Goal: Information Seeking & Learning: Learn about a topic

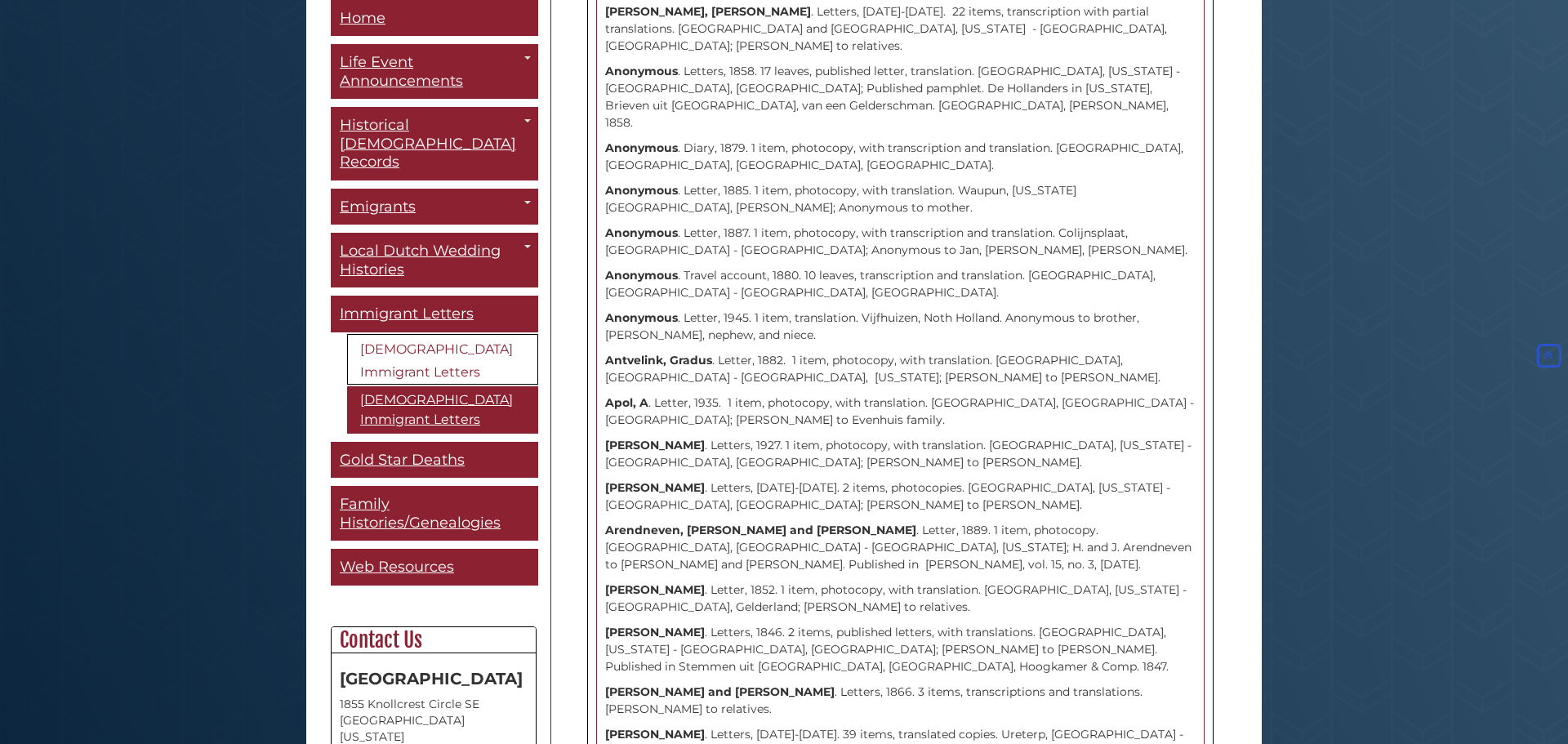
scroll to position [2241, 0]
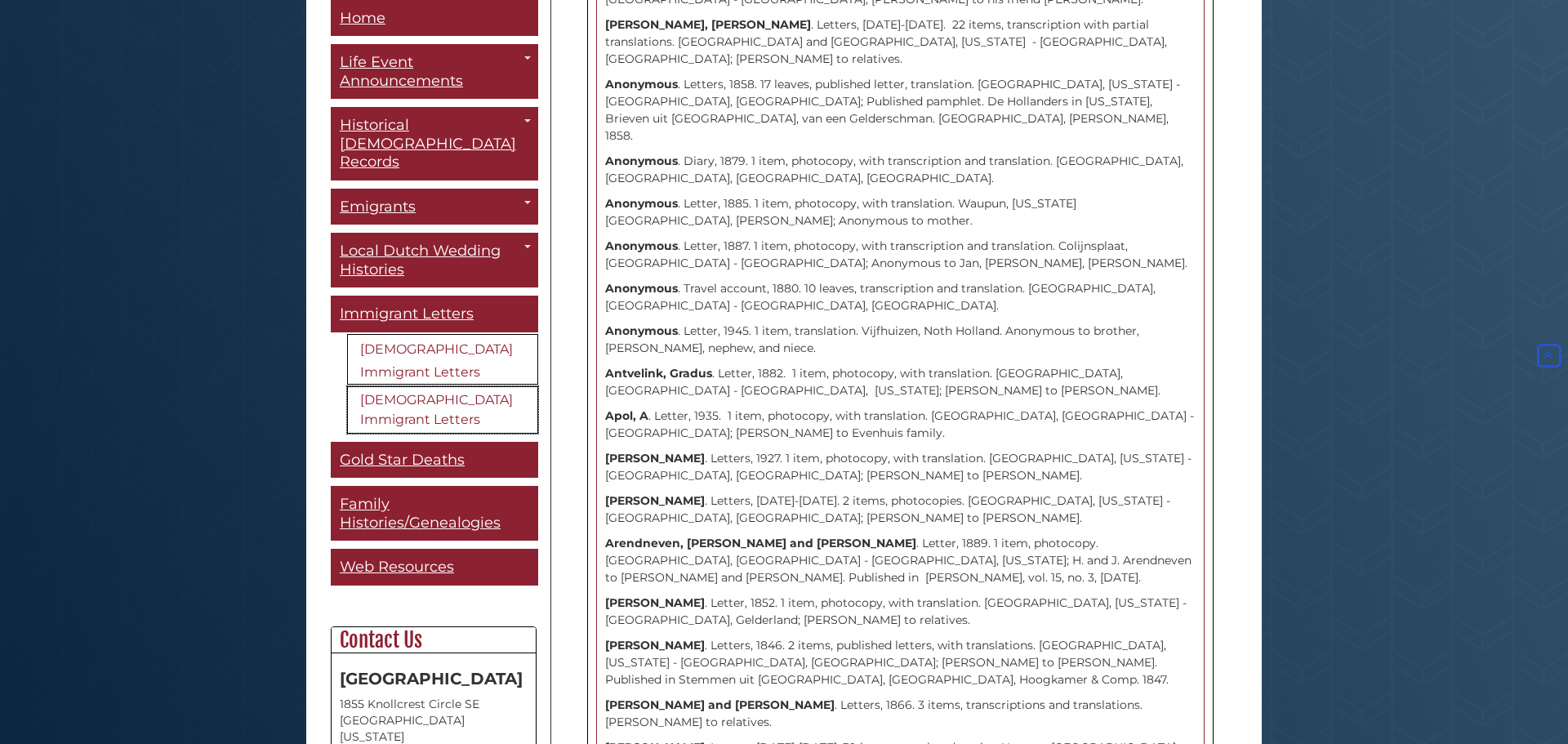
click at [470, 386] on link "[DEMOGRAPHIC_DATA] Immigrant Letters" at bounding box center [442, 410] width 191 height 48
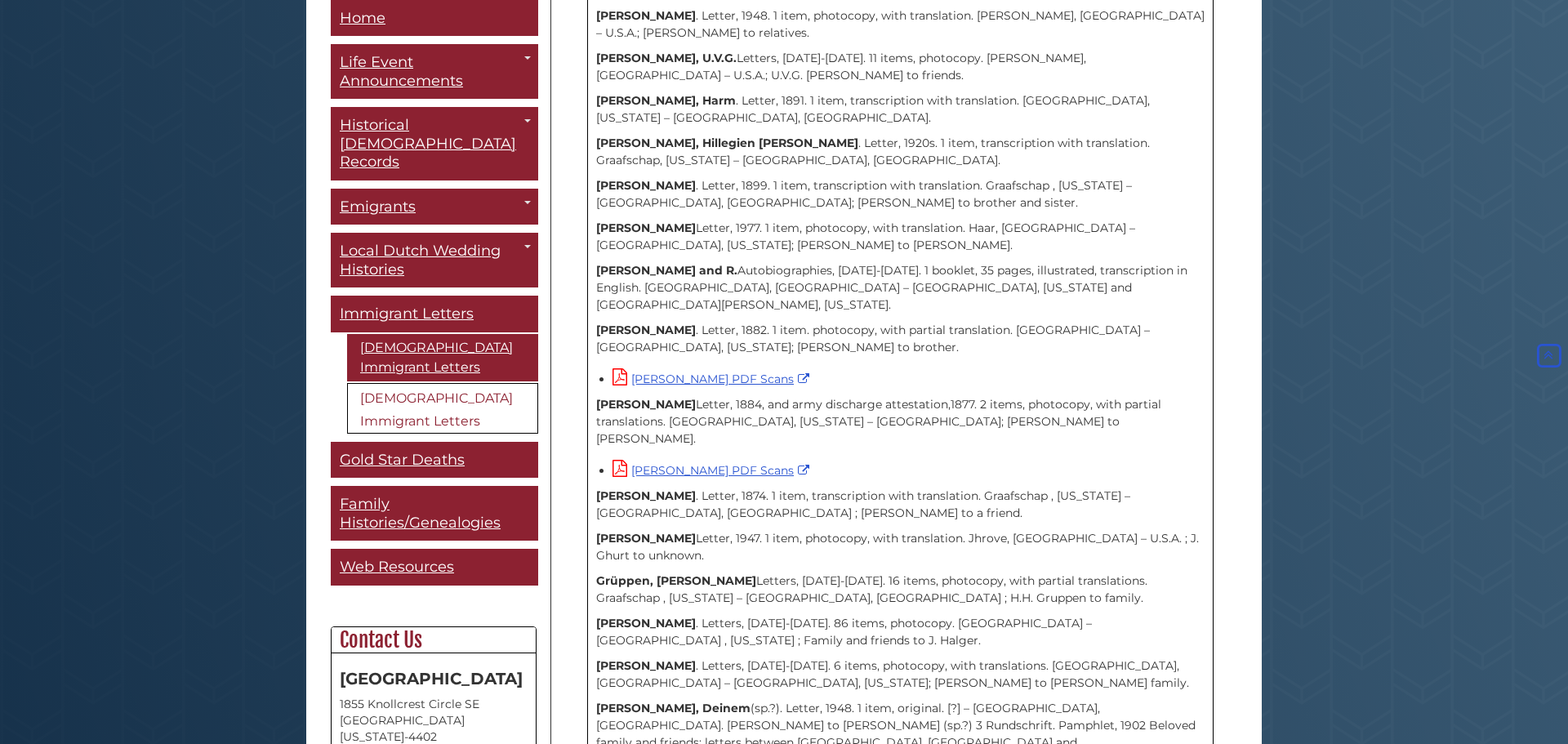
scroll to position [1400, 0]
click at [1245, 483] on div "[DEMOGRAPHIC_DATA] Immigrant Letters The scope of the [DEMOGRAPHIC_DATA] Immigr…" at bounding box center [900, 639] width 698 height 3171
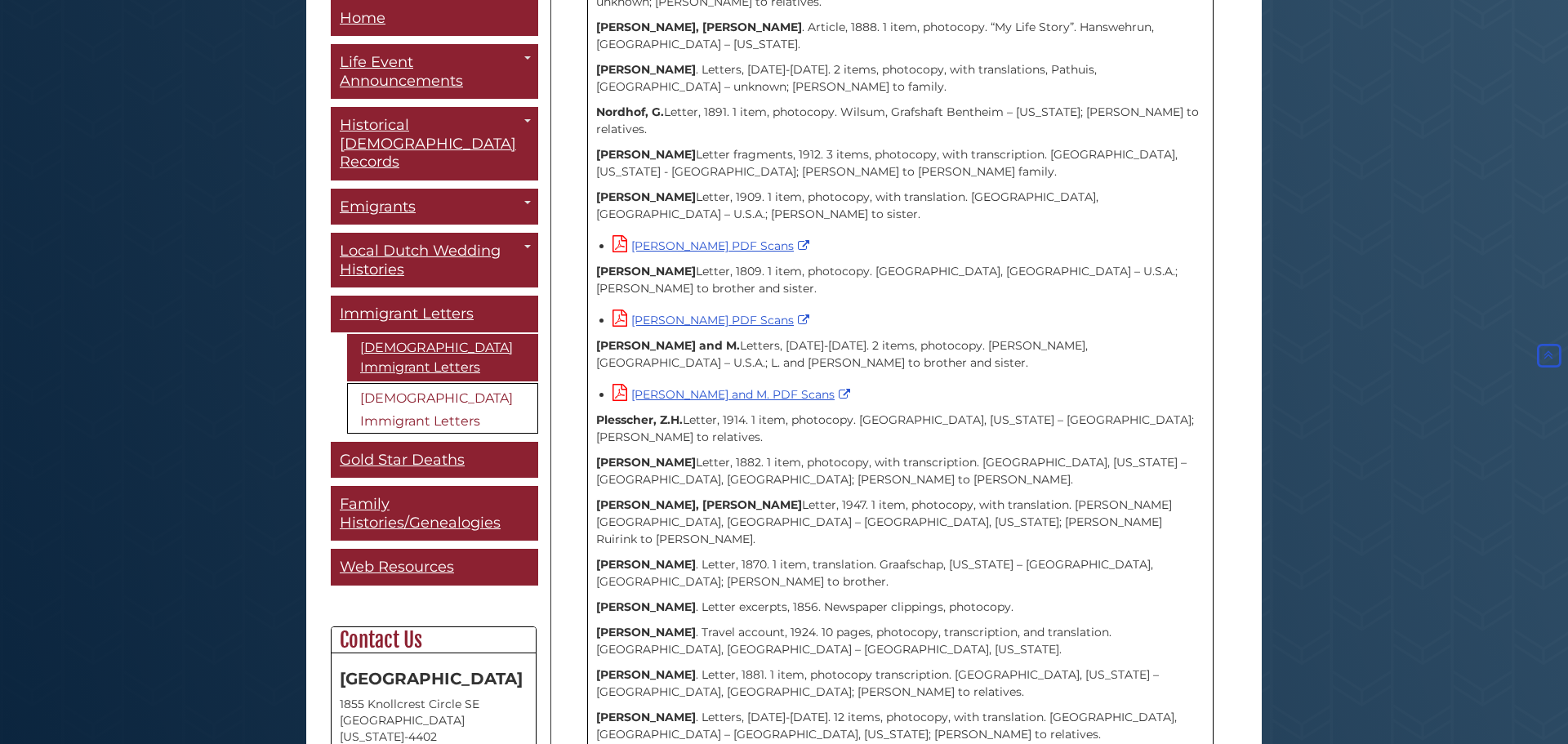
scroll to position [2712, 0]
click at [469, 305] on span "Immigrant Letters" at bounding box center [406, 314] width 134 height 18
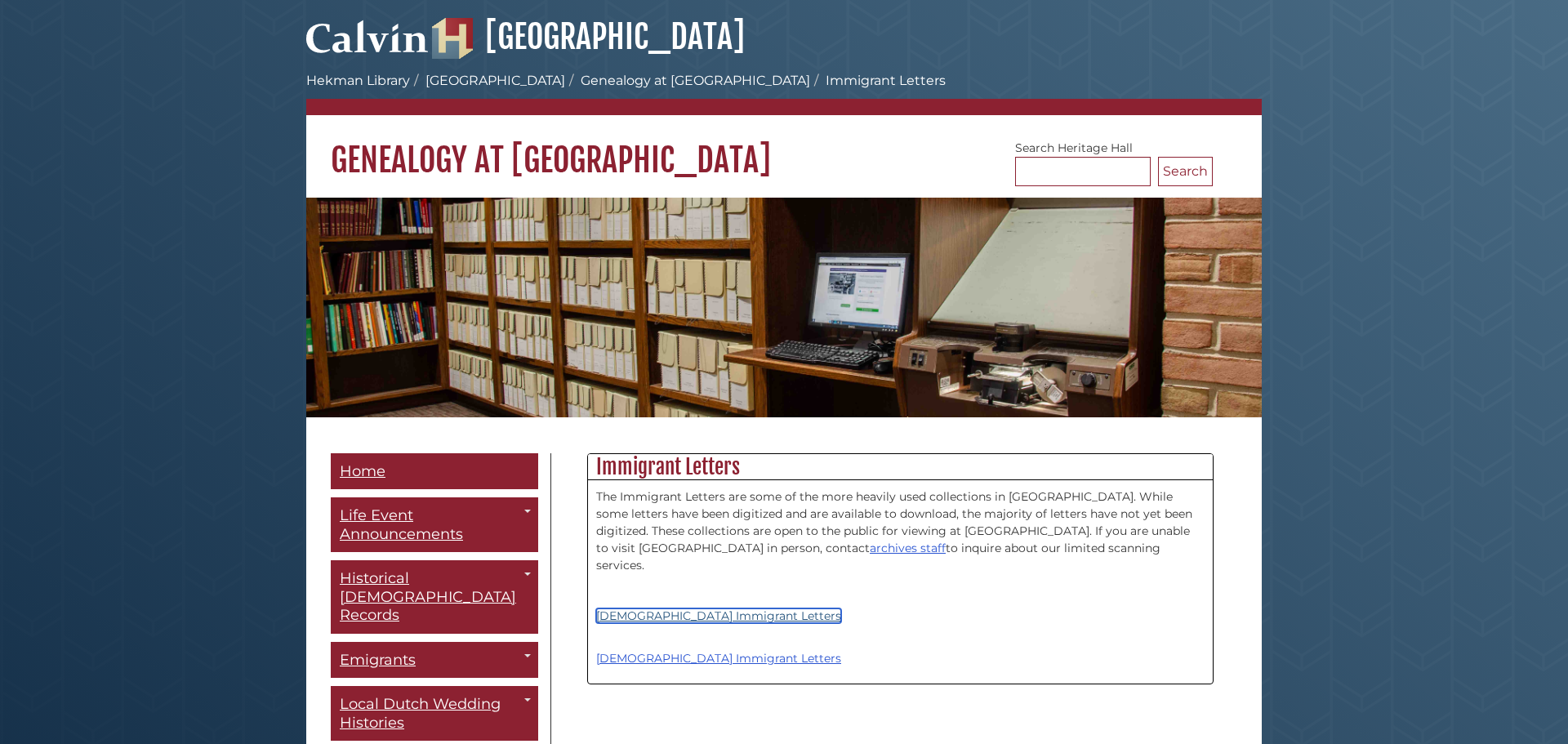
click at [687, 609] on link "[DEMOGRAPHIC_DATA] Immigrant Letters" at bounding box center [719, 616] width 245 height 14
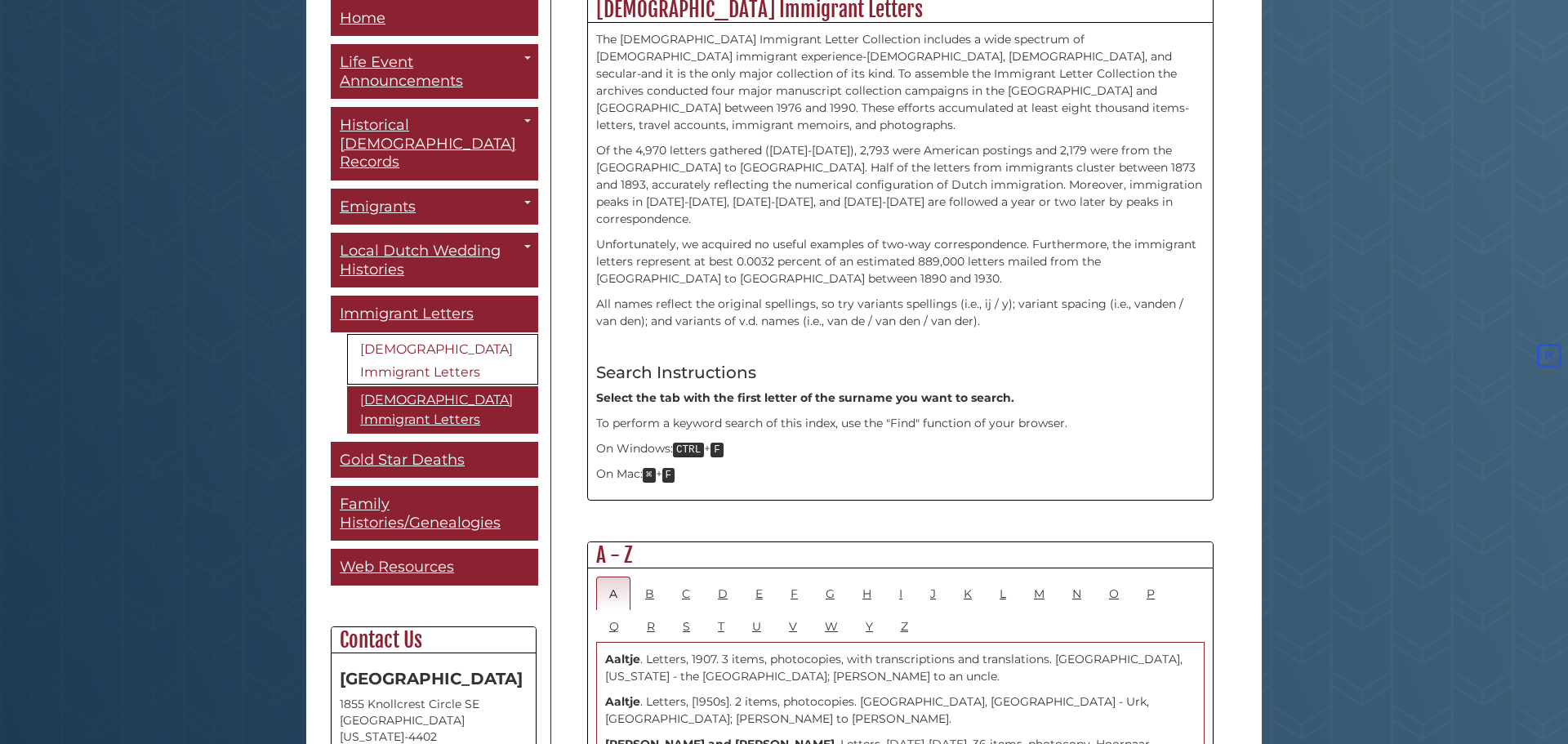
scroll to position [455, 0]
click at [649, 579] on link "B" at bounding box center [649, 596] width 35 height 33
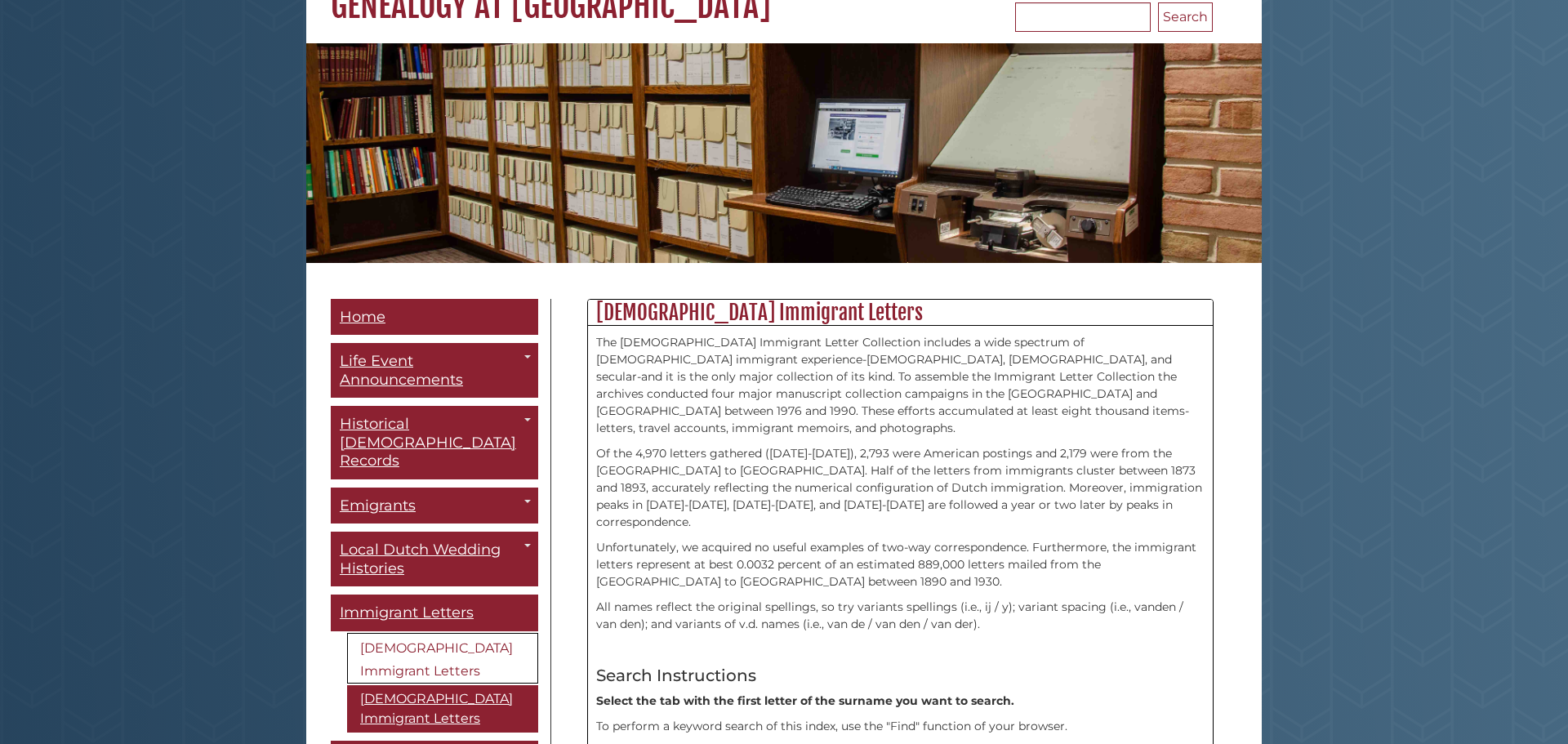
scroll to position [162, 0]
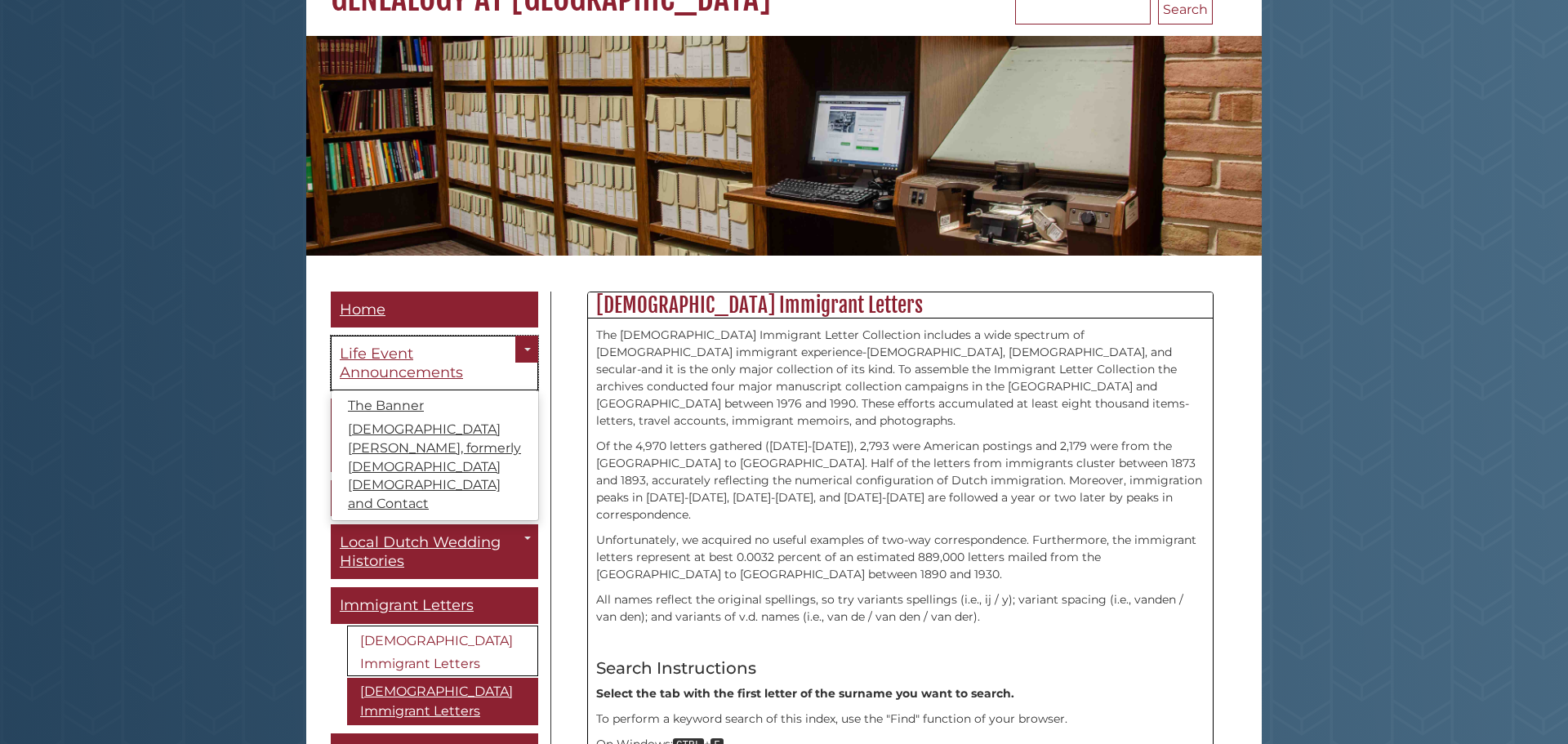
click at [505, 362] on link "Life Event Announcements" at bounding box center [435, 363] width 207 height 55
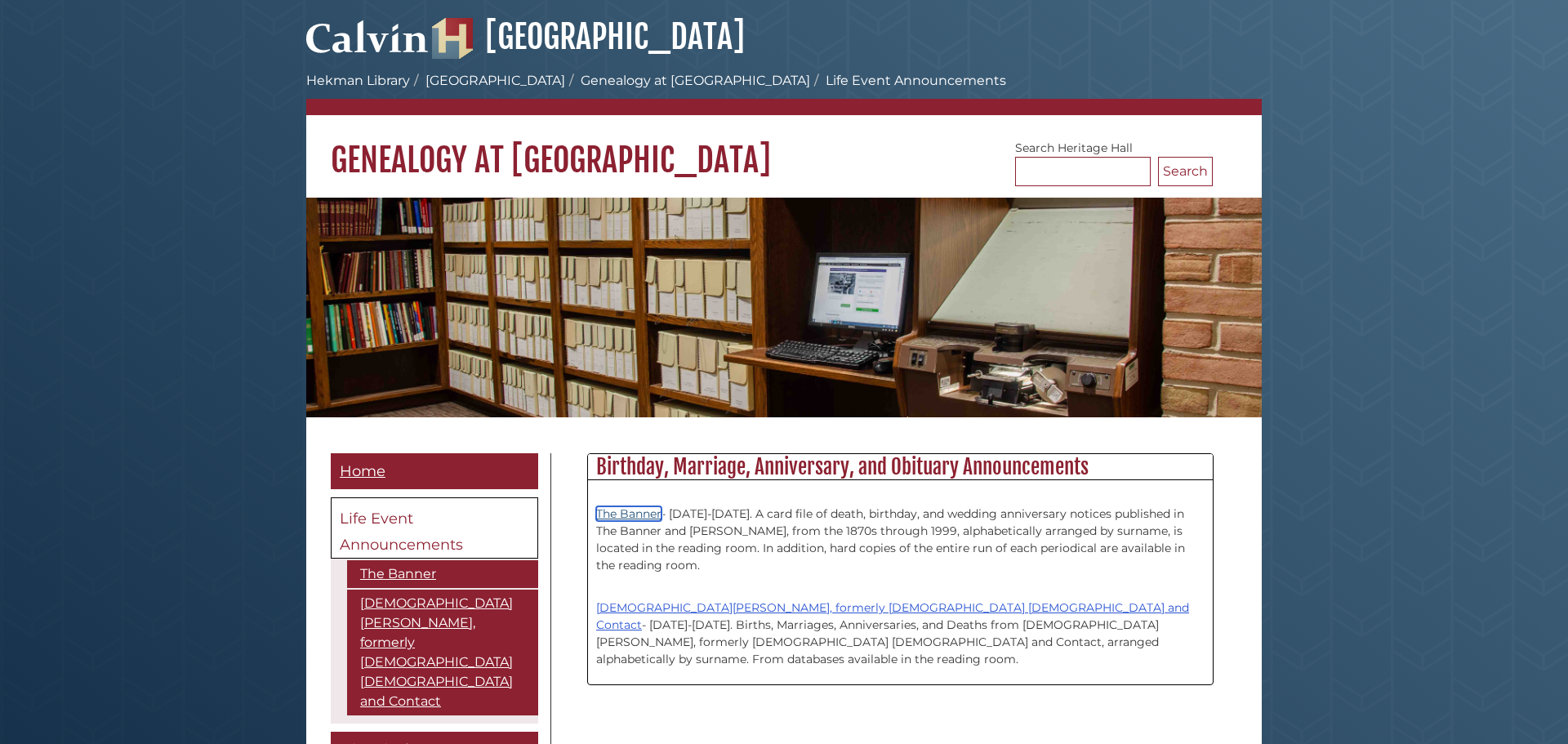
click at [645, 517] on link "The Banner" at bounding box center [629, 513] width 66 height 14
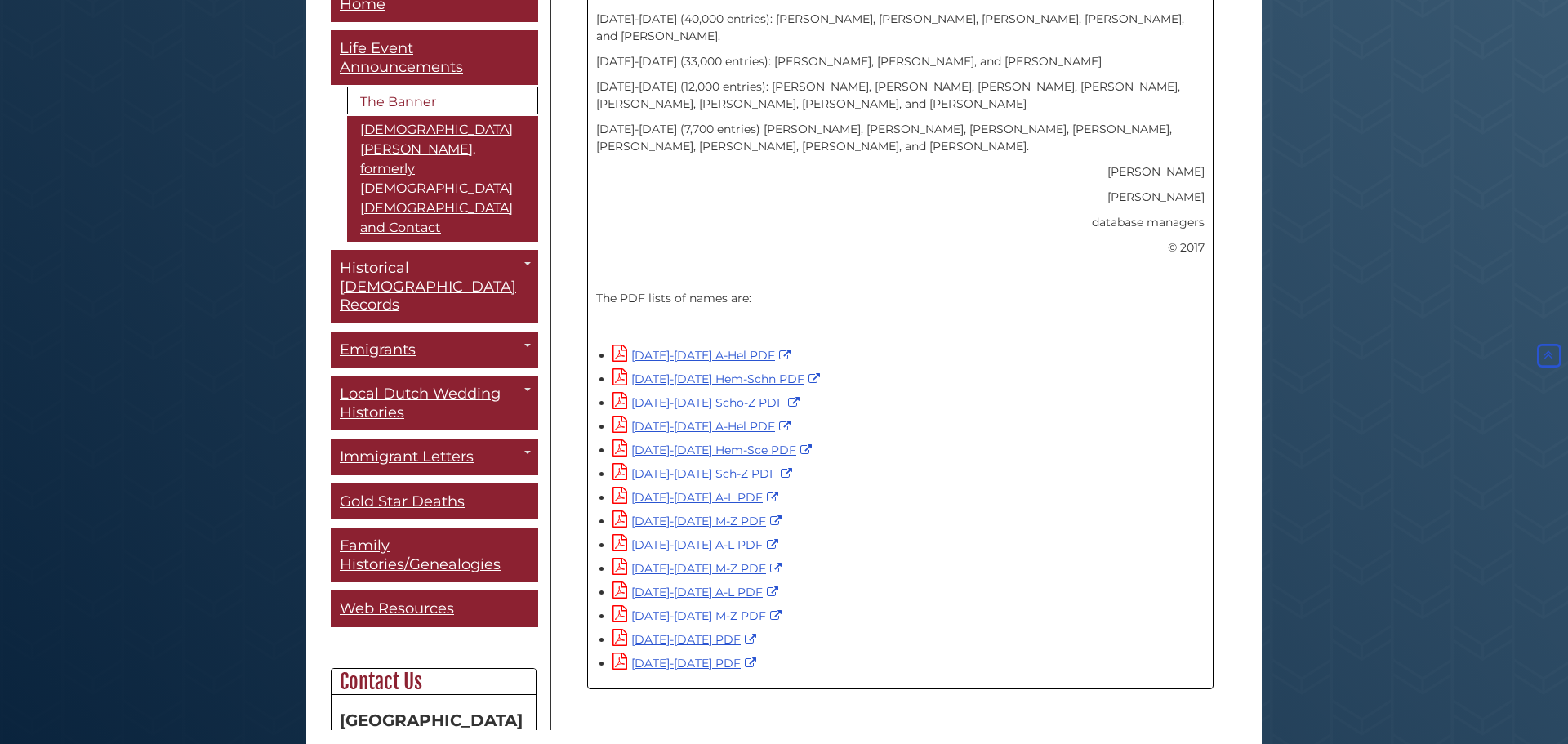
scroll to position [980, 0]
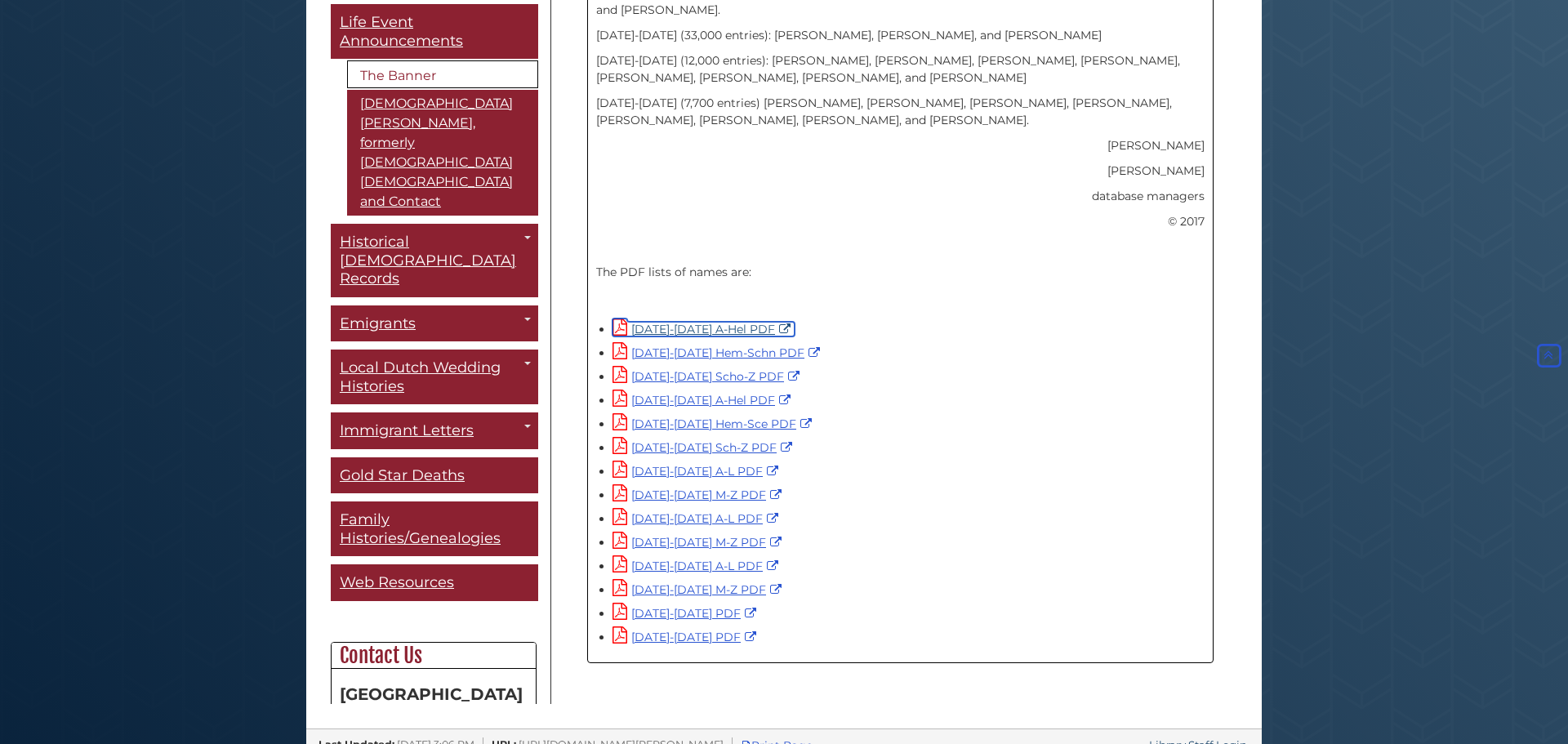
click at [730, 322] on link "[DATE]-[DATE] A-Hel PDF" at bounding box center [703, 328] width 182 height 14
click at [687, 345] on link "1945-1954 Hem-Schn PDF" at bounding box center [718, 352] width 211 height 14
click at [690, 322] on link "1945-1954 A-Hel PDF" at bounding box center [703, 328] width 182 height 14
click at [729, 393] on link "1955-1964 A-Hel PDF" at bounding box center [703, 400] width 182 height 14
click at [722, 464] on link "1965-1974 A-L PDF" at bounding box center [697, 471] width 170 height 14
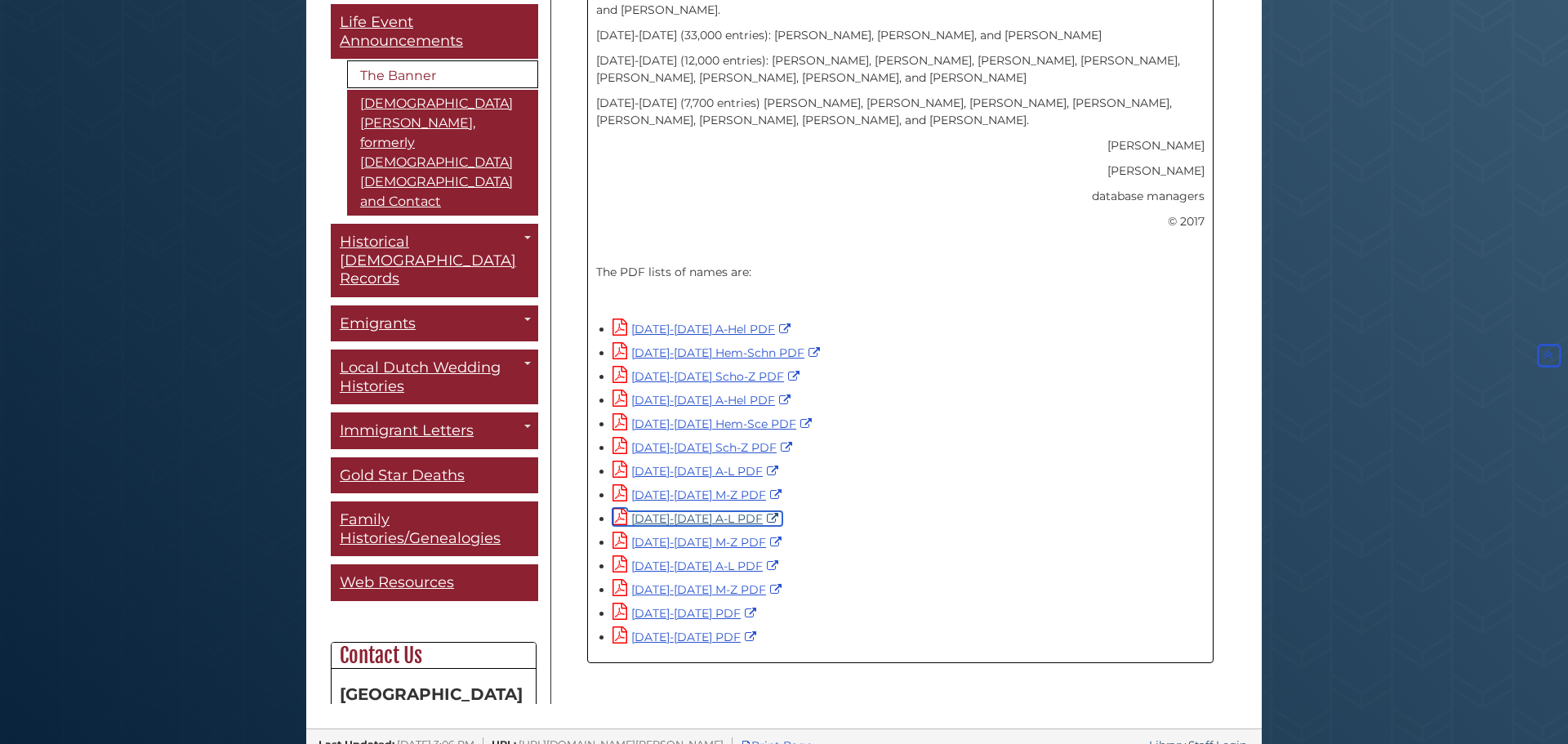
click at [716, 511] on link "1975-1984 A-L PDF" at bounding box center [697, 518] width 170 height 14
click at [703, 558] on link "1985-1995 A-L PDF" at bounding box center [697, 565] width 170 height 14
click at [689, 606] on link "1996-2005 PDF" at bounding box center [686, 613] width 147 height 14
click at [718, 464] on link "1965-1974 A-L PDF" at bounding box center [697, 471] width 170 height 14
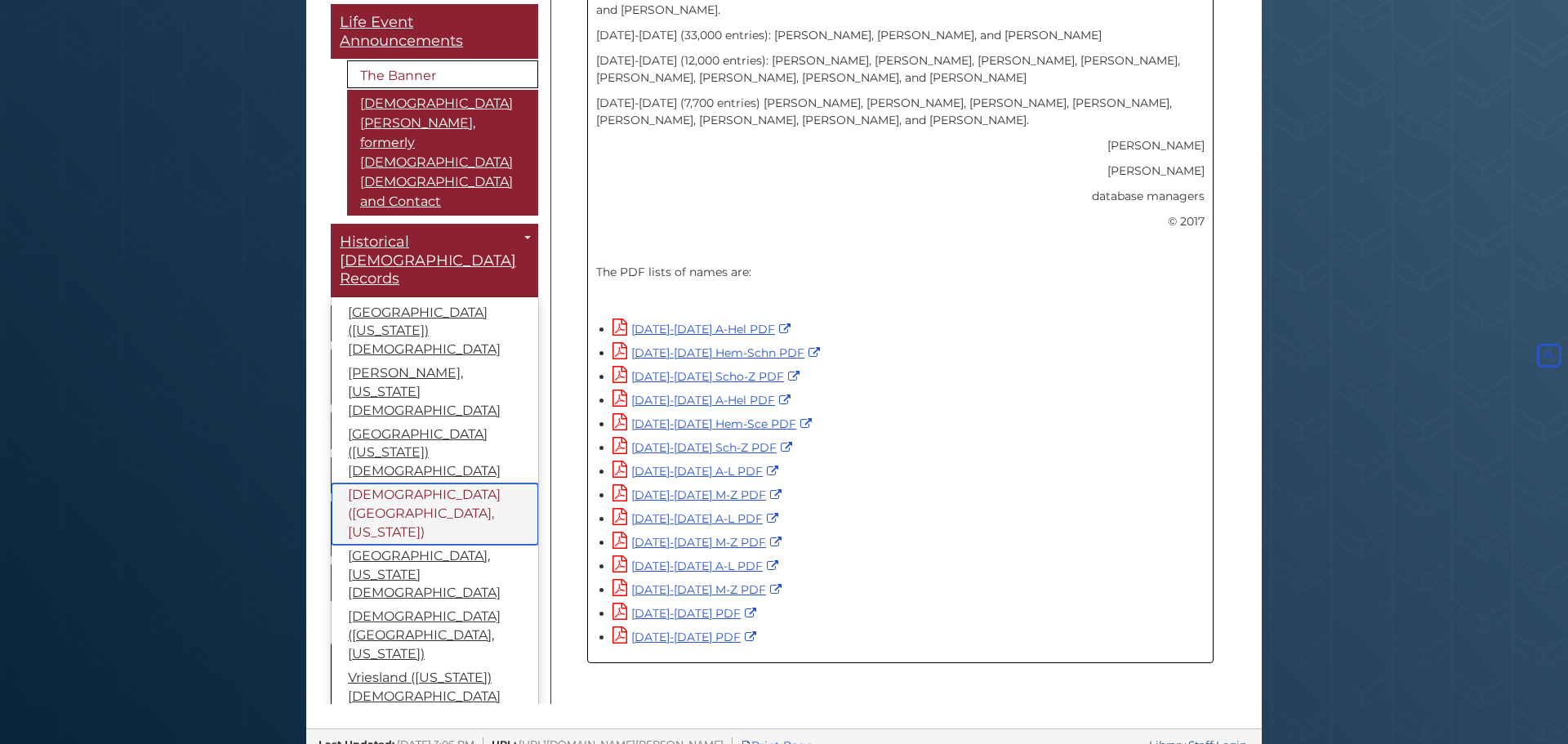
click at [454, 483] on link "[DEMOGRAPHIC_DATA] ([GEOGRAPHIC_DATA], [US_STATE])" at bounding box center [435, 514] width 206 height 61
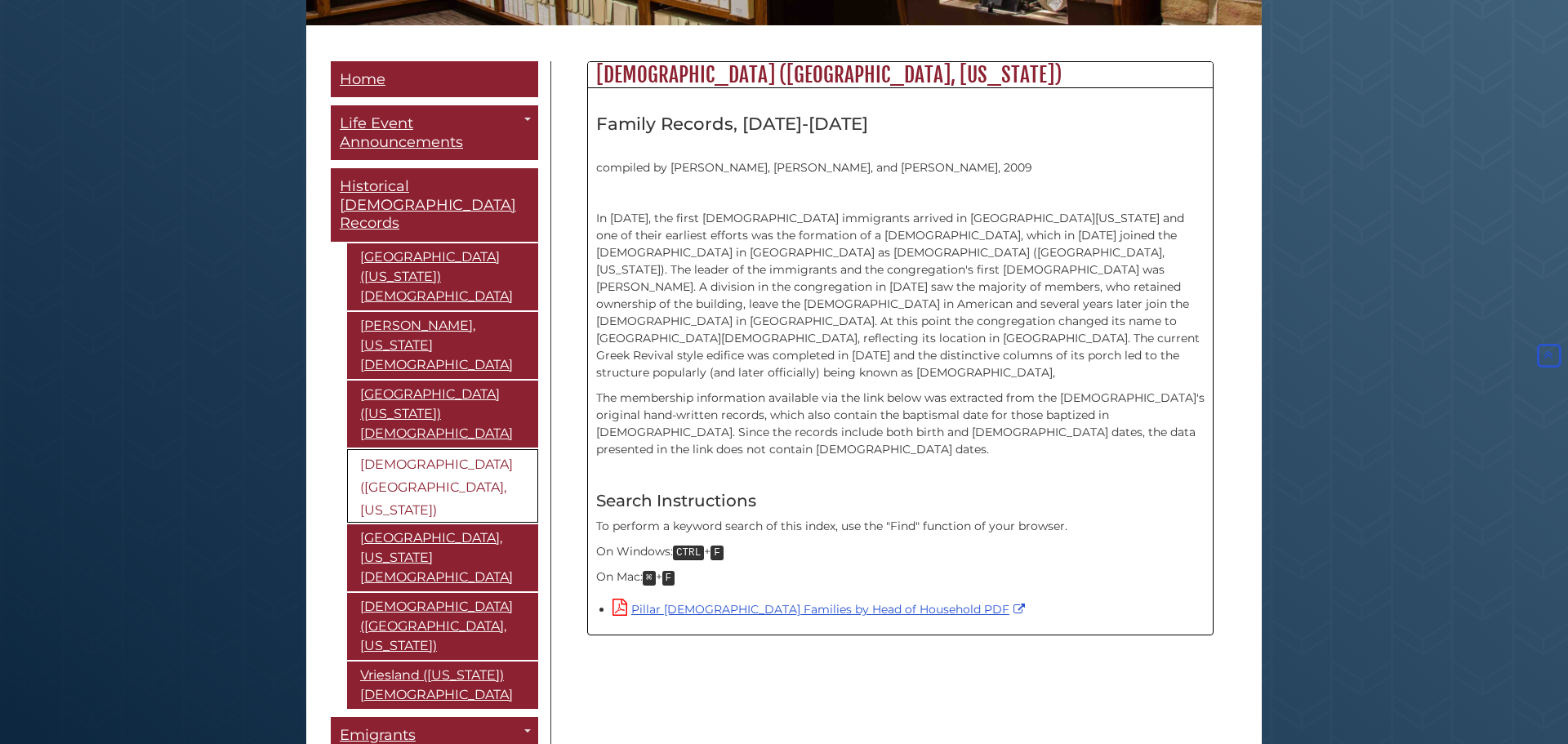
scroll to position [396, 0]
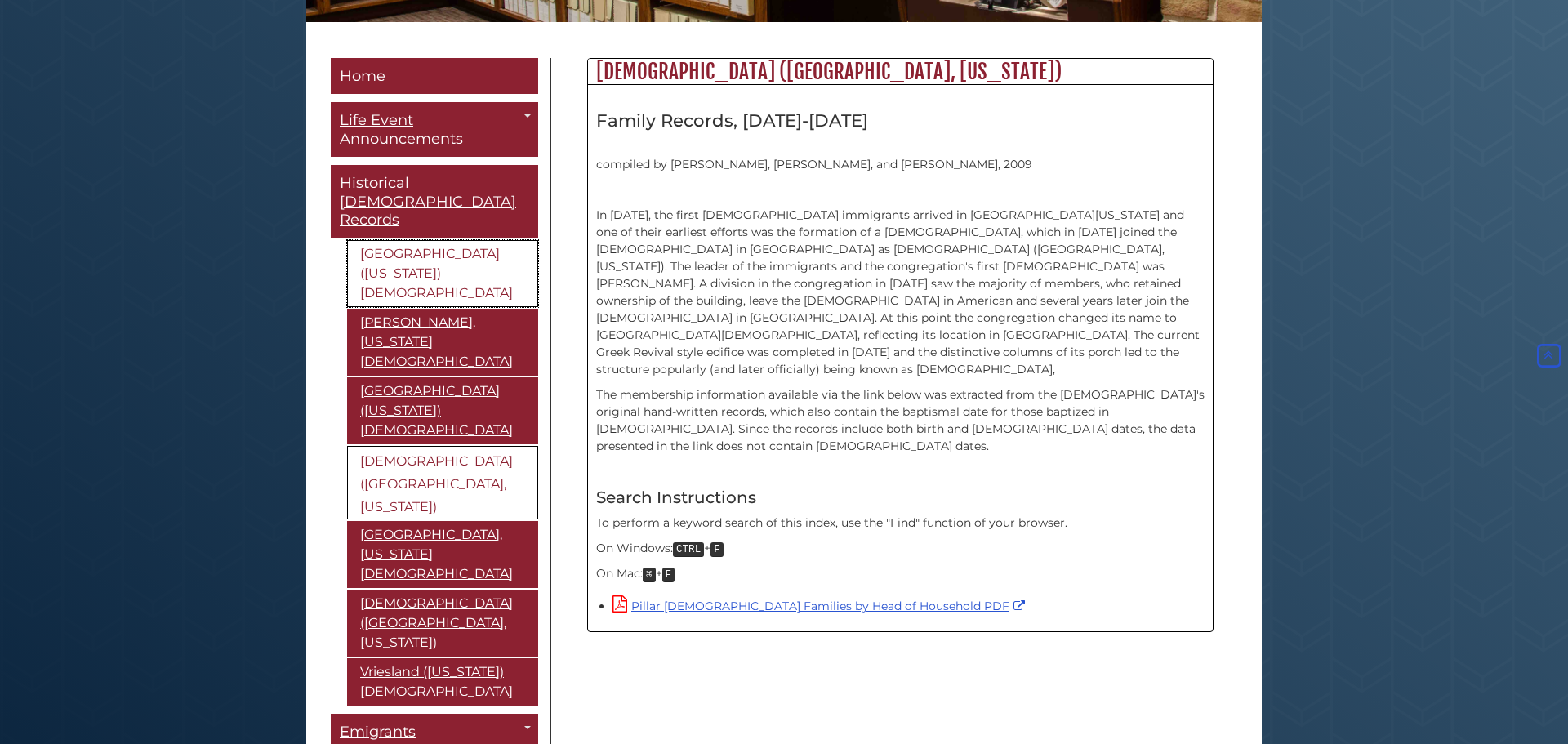
click at [489, 251] on link "[GEOGRAPHIC_DATA] ([US_STATE]) [DEMOGRAPHIC_DATA]" at bounding box center [442, 273] width 191 height 67
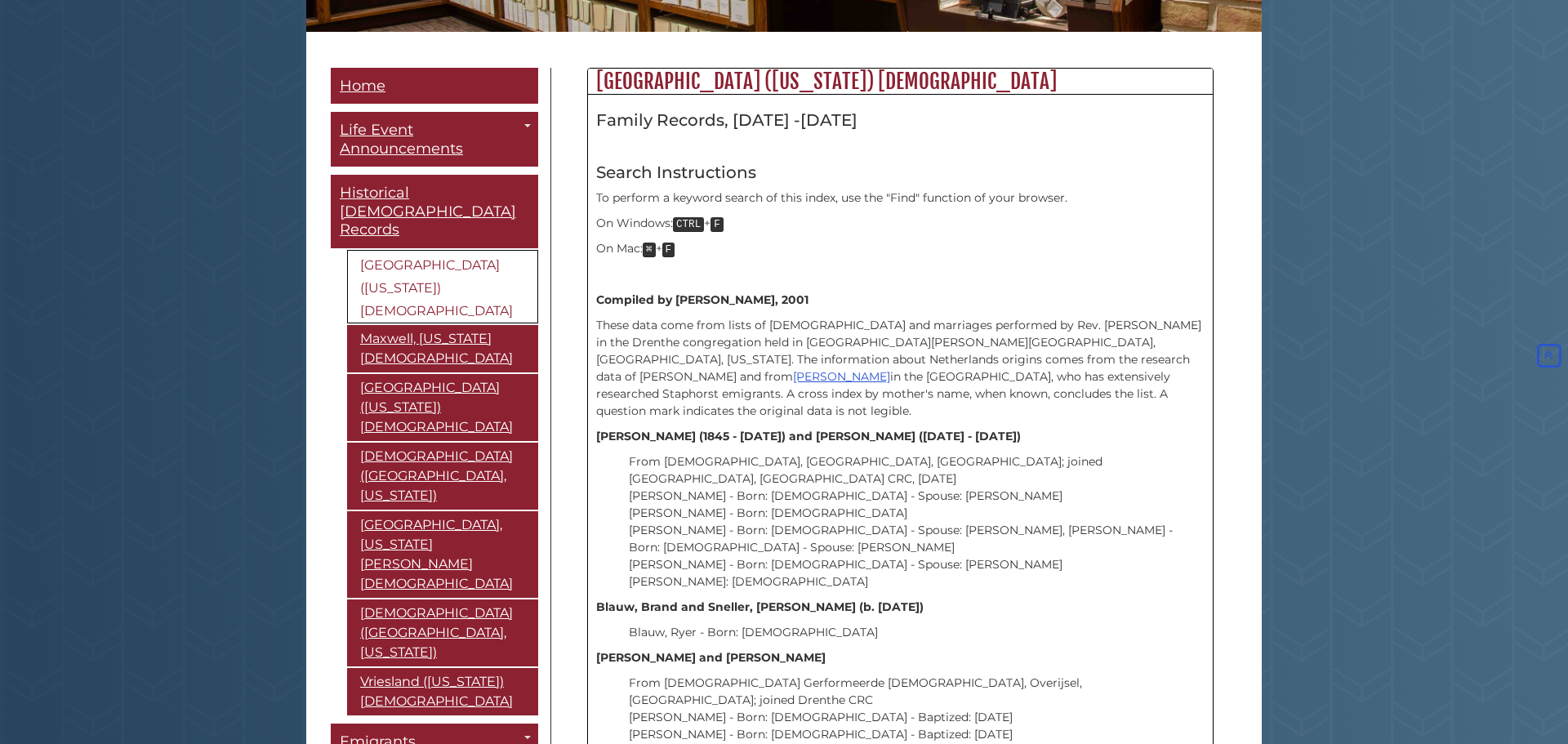
scroll to position [389, 0]
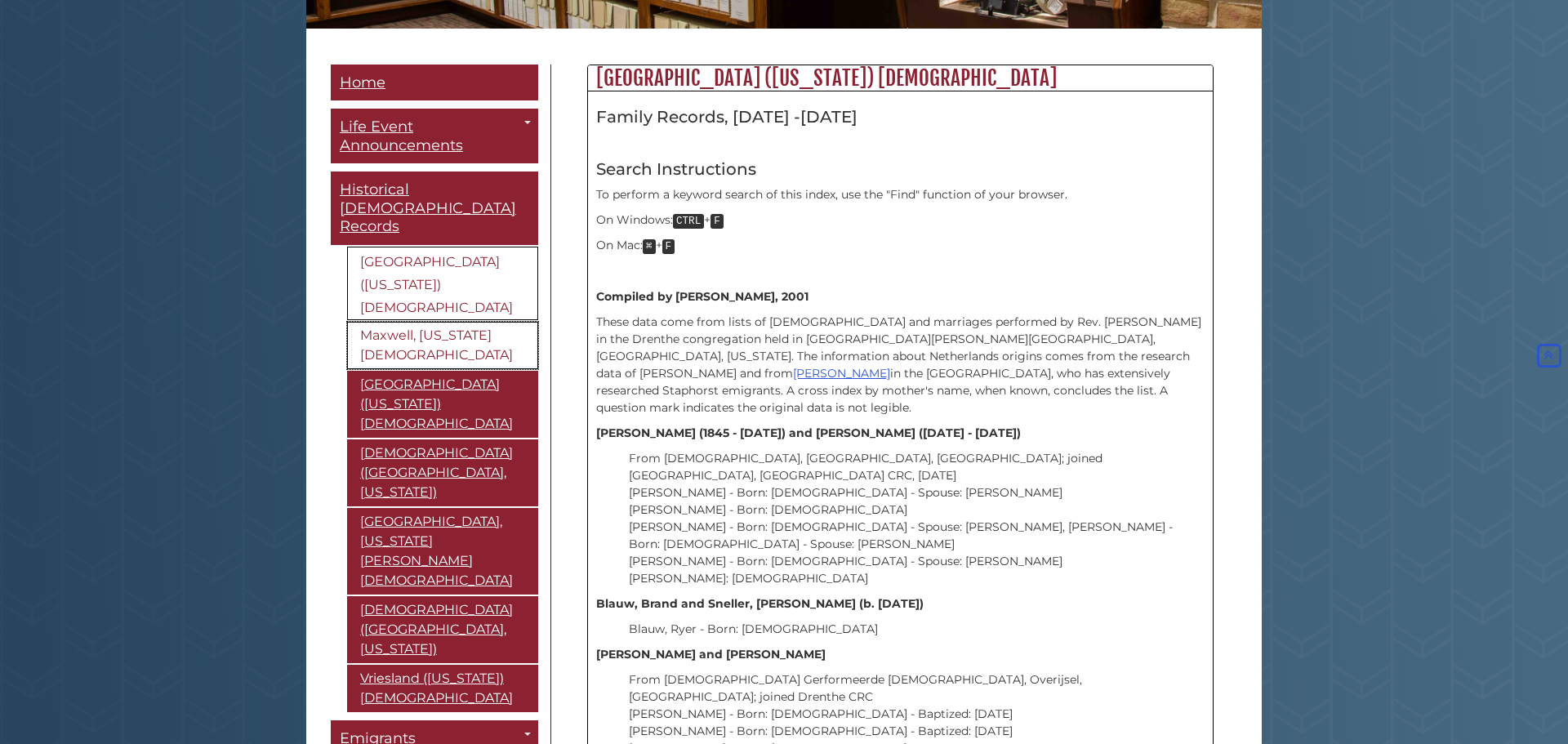
click at [459, 322] on link "Maxwell, [US_STATE] [DEMOGRAPHIC_DATA]" at bounding box center [442, 345] width 191 height 48
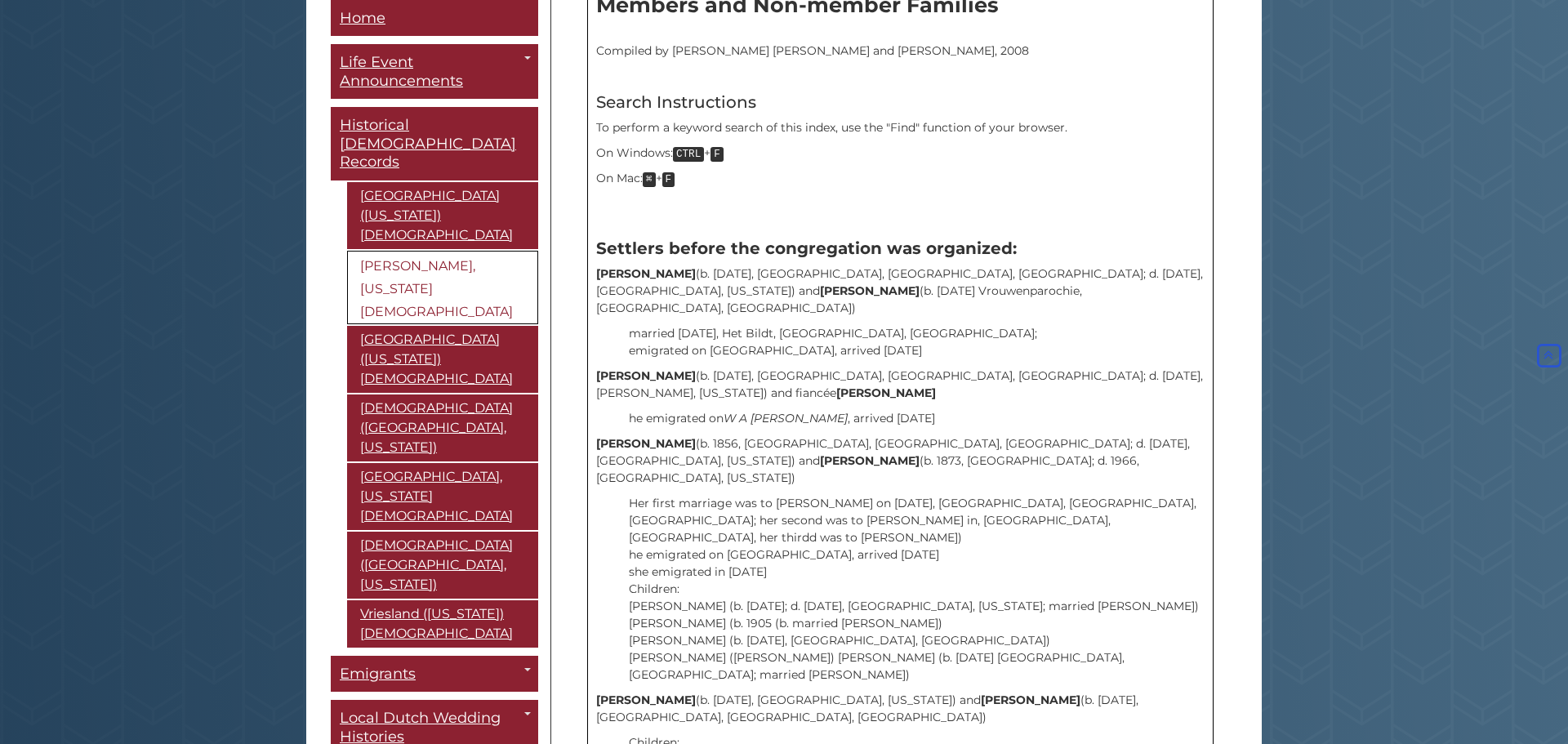
scroll to position [521, 0]
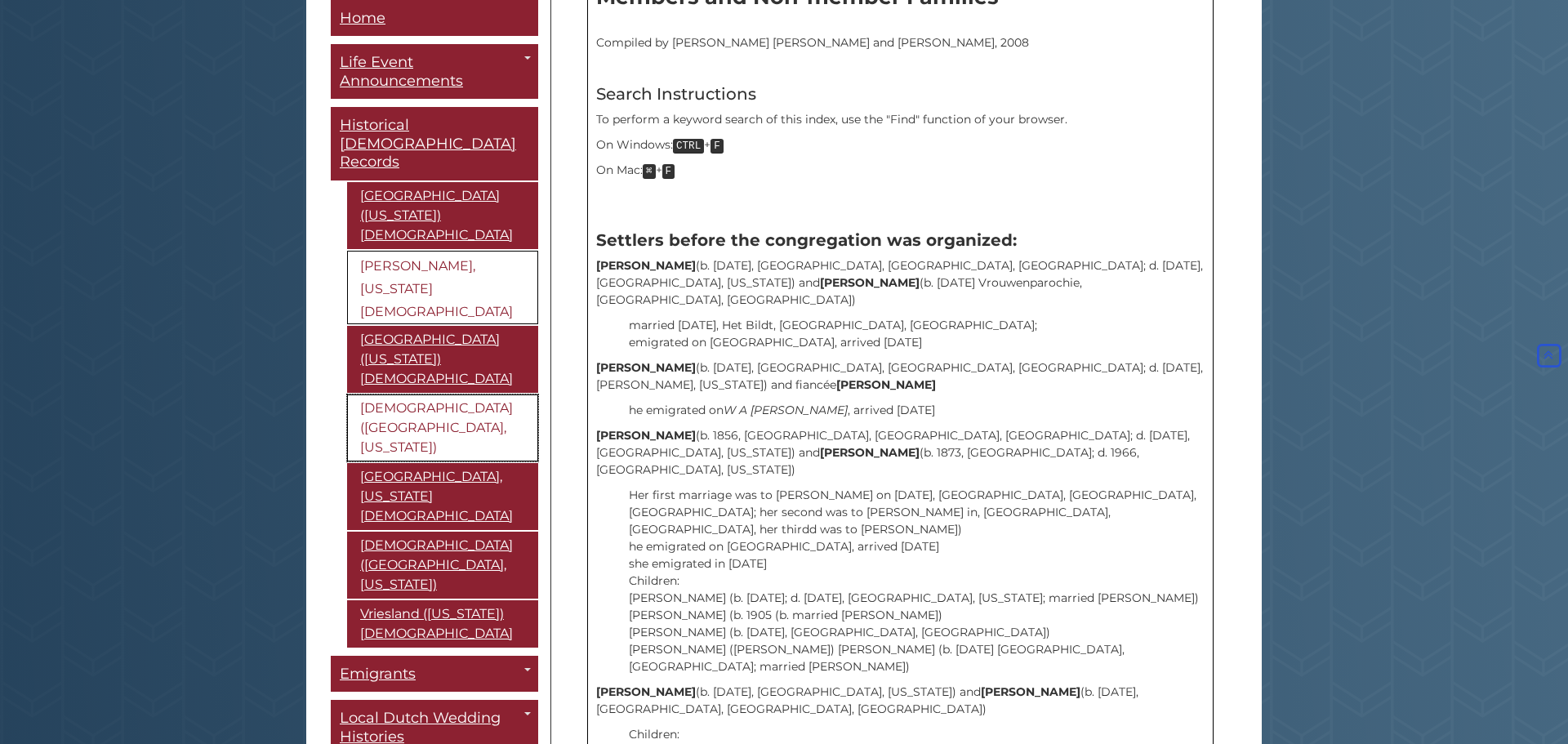
click at [422, 395] on link "[DEMOGRAPHIC_DATA] ([GEOGRAPHIC_DATA], [US_STATE])" at bounding box center [442, 428] width 191 height 67
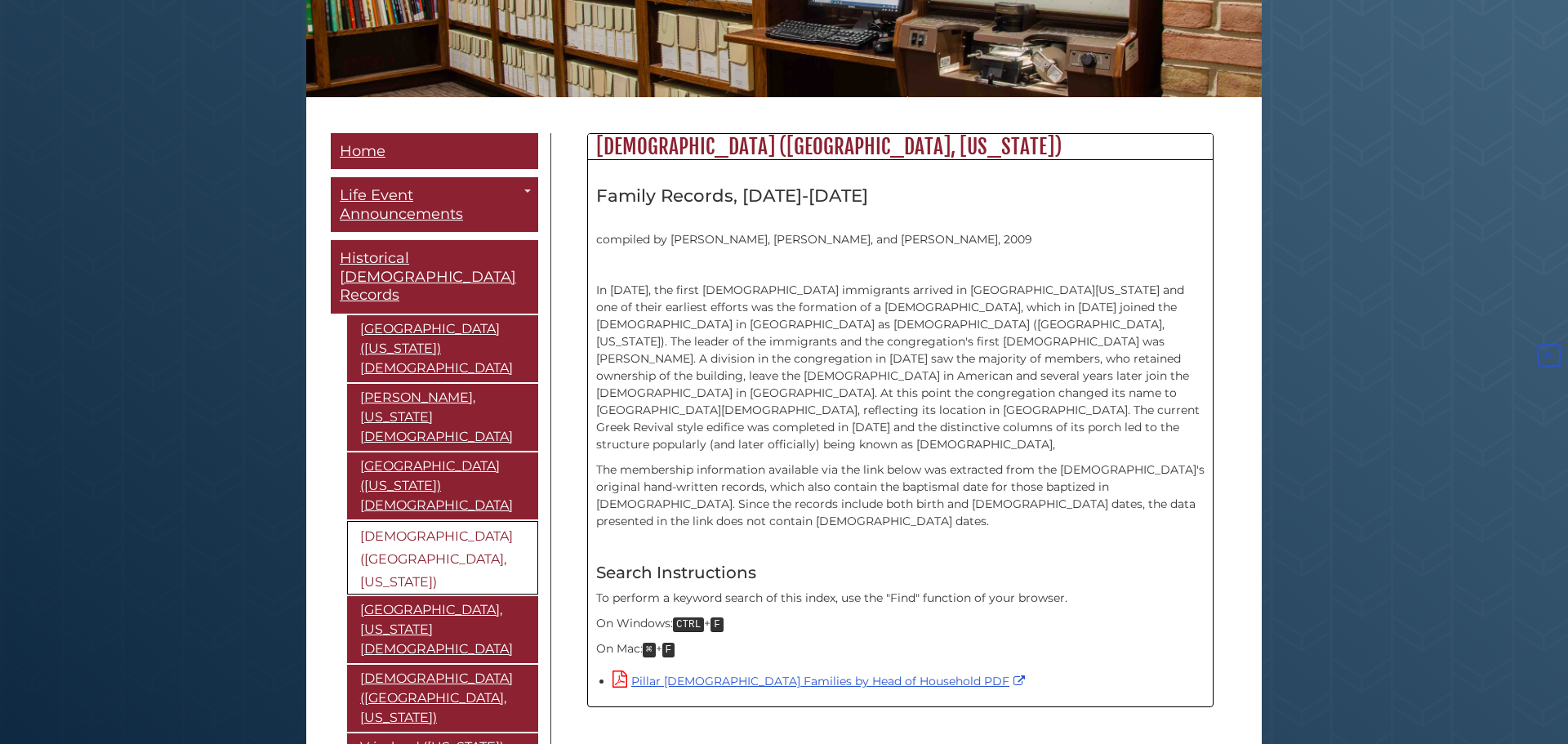
scroll to position [323, 0]
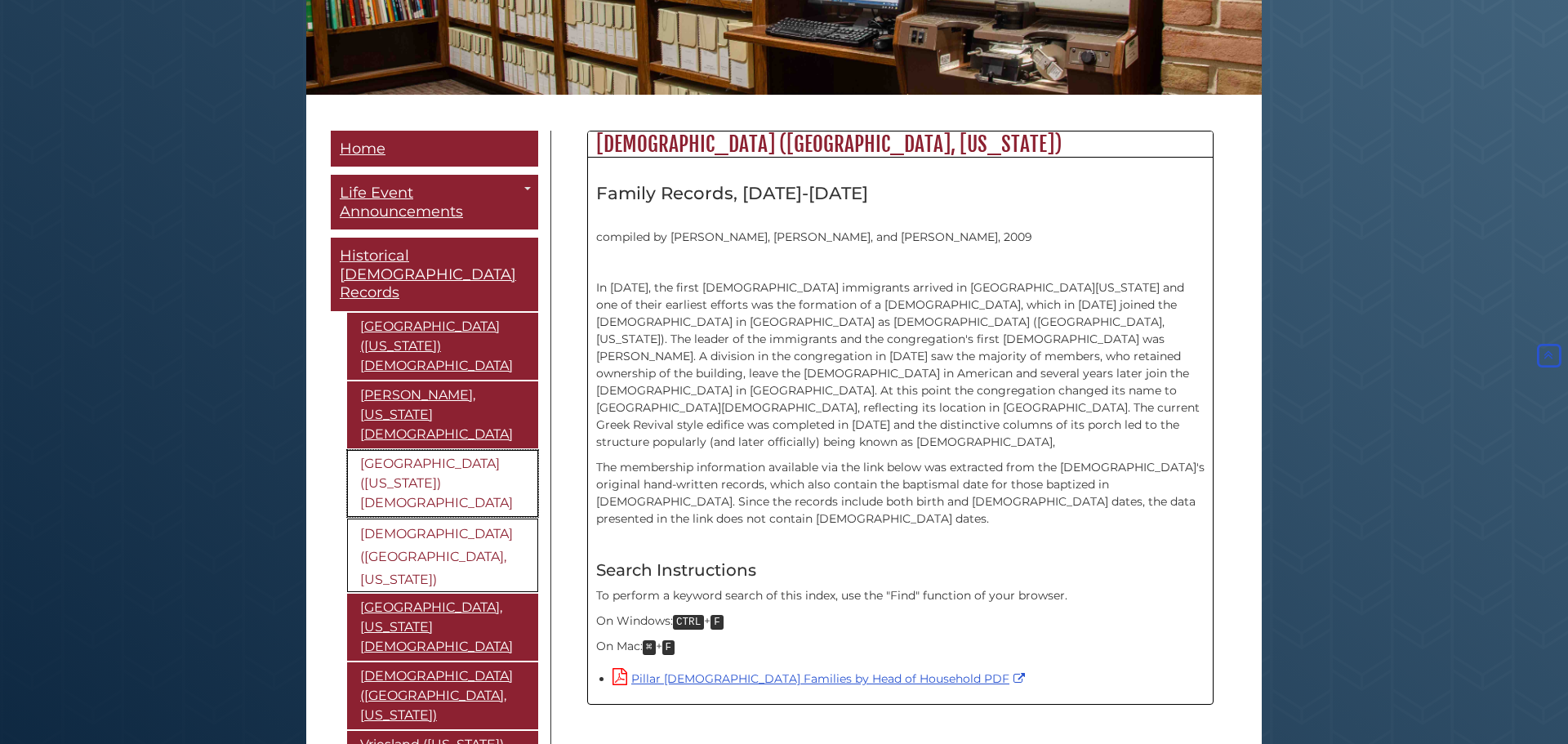
click at [437, 450] on link "[GEOGRAPHIC_DATA] ([US_STATE]) [DEMOGRAPHIC_DATA]" at bounding box center [442, 483] width 191 height 67
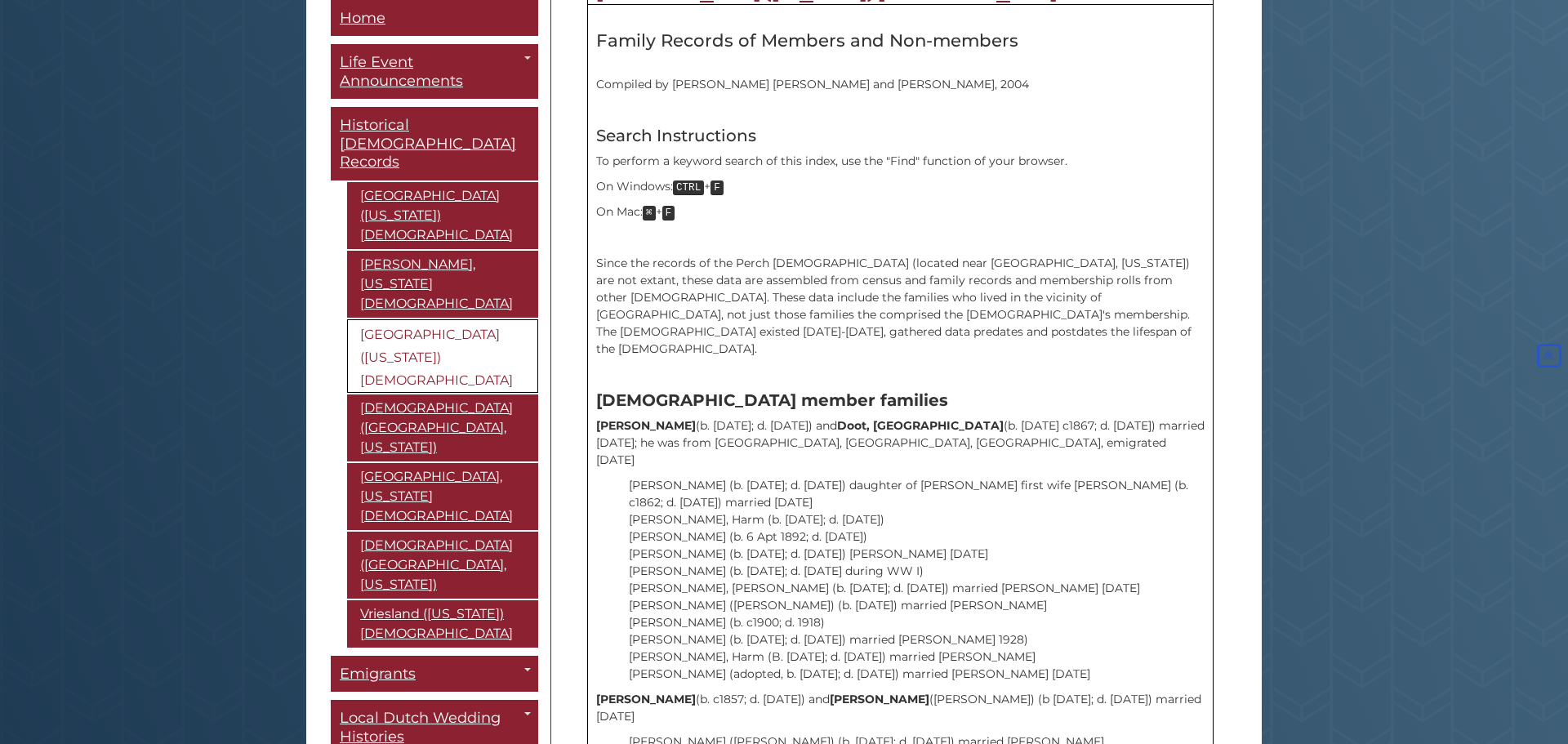
scroll to position [480, 0]
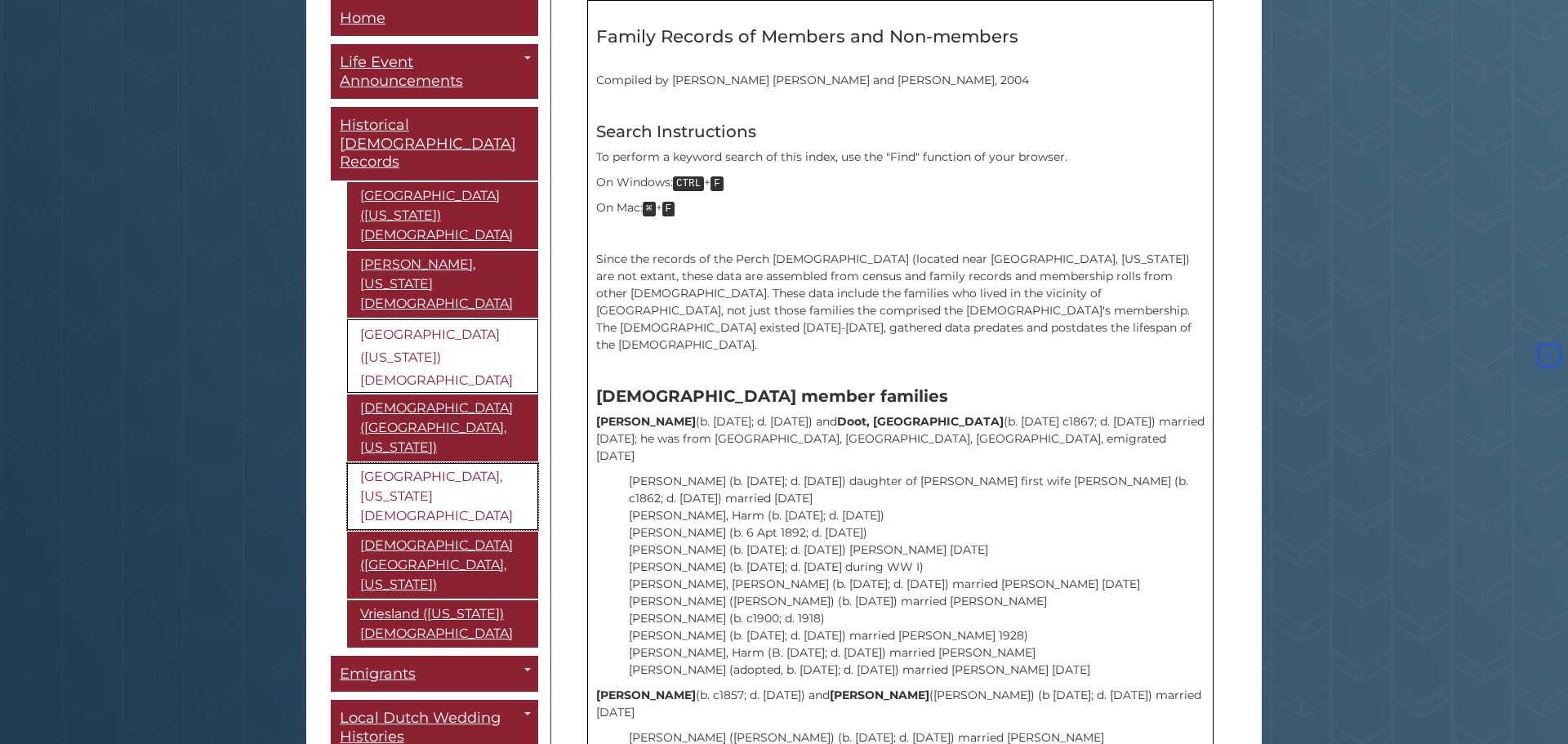
click at [459, 463] on link "[GEOGRAPHIC_DATA], [US_STATE] [DEMOGRAPHIC_DATA]" at bounding box center [442, 497] width 191 height 67
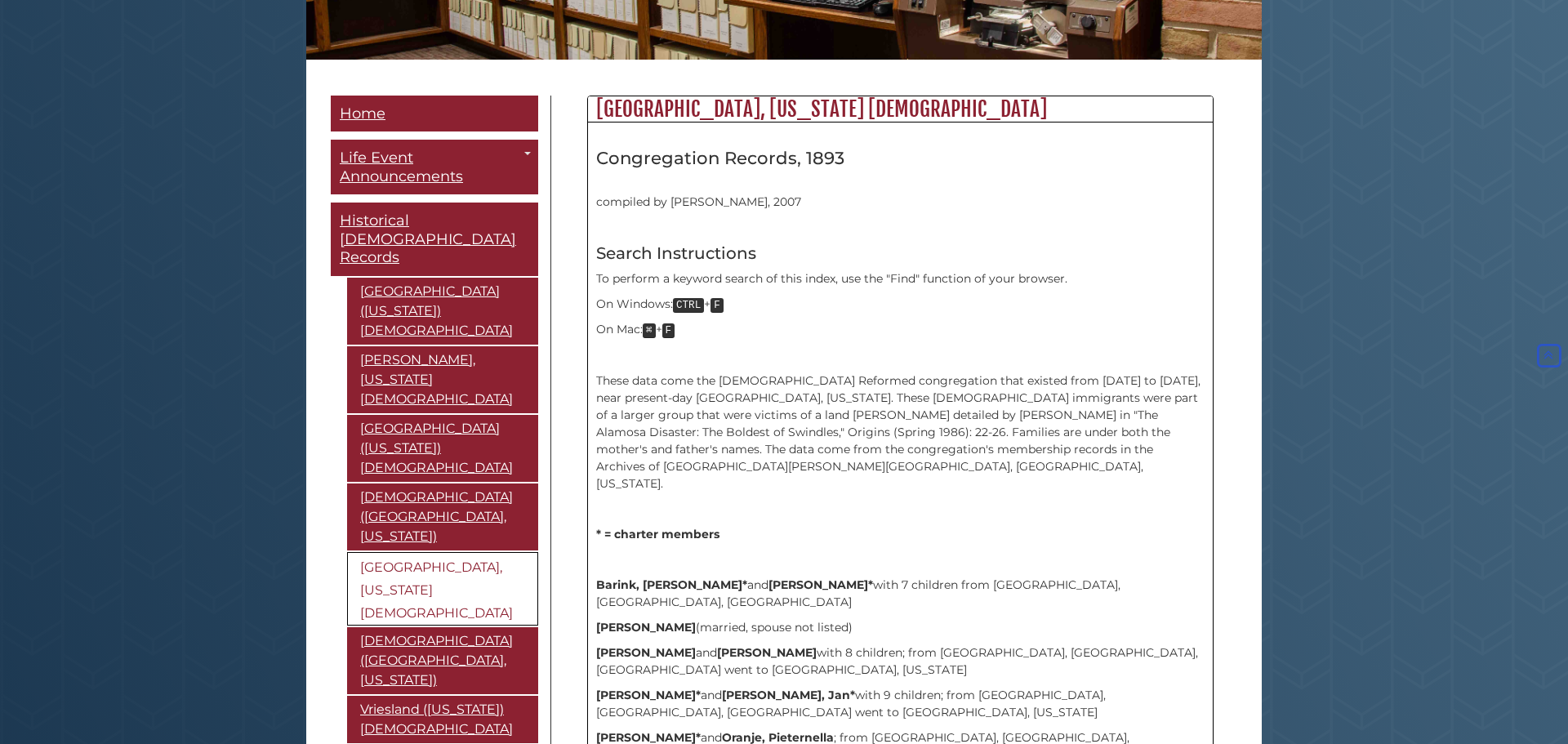
scroll to position [359, 0]
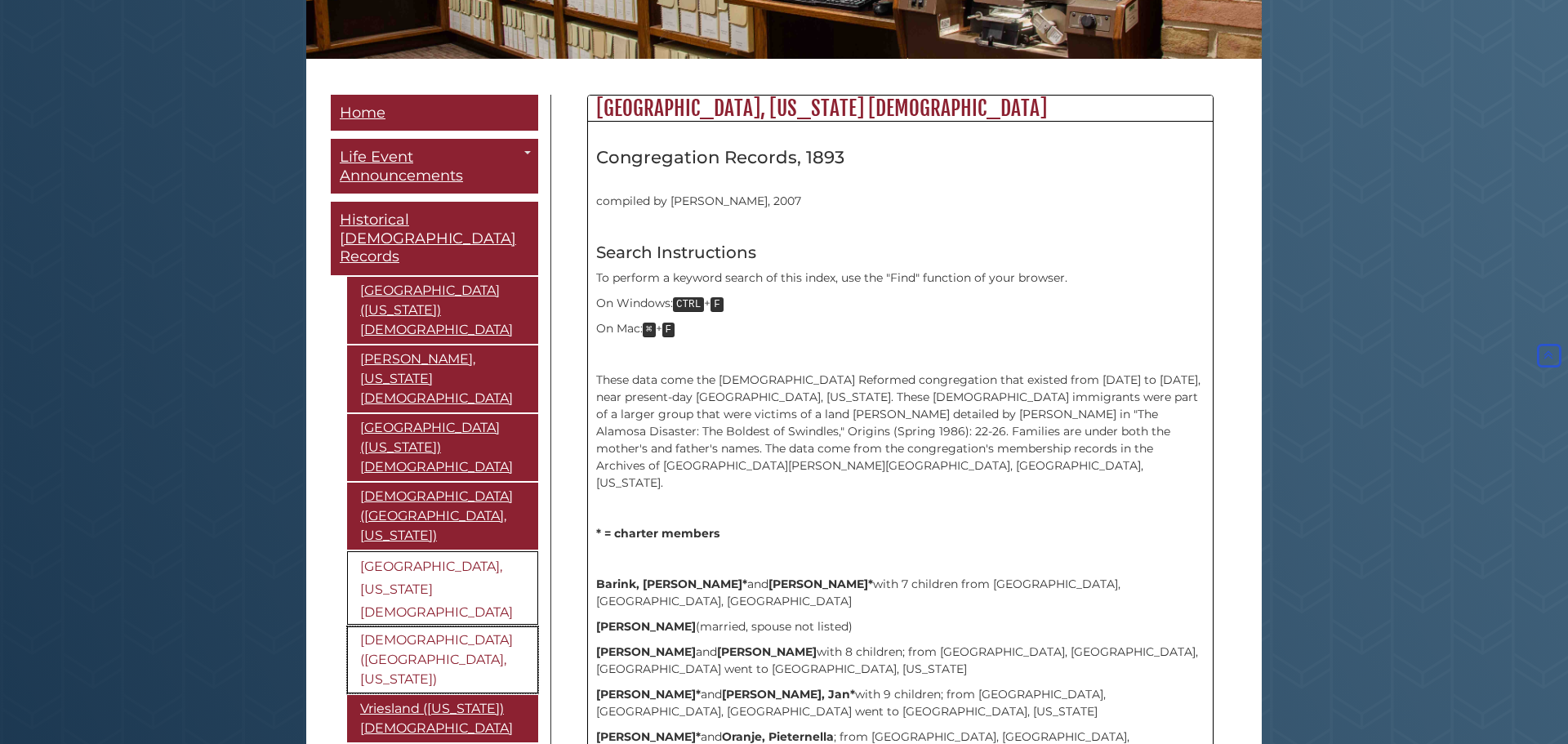
click at [422, 627] on link "[DEMOGRAPHIC_DATA] ([GEOGRAPHIC_DATA], [US_STATE])" at bounding box center [442, 660] width 191 height 67
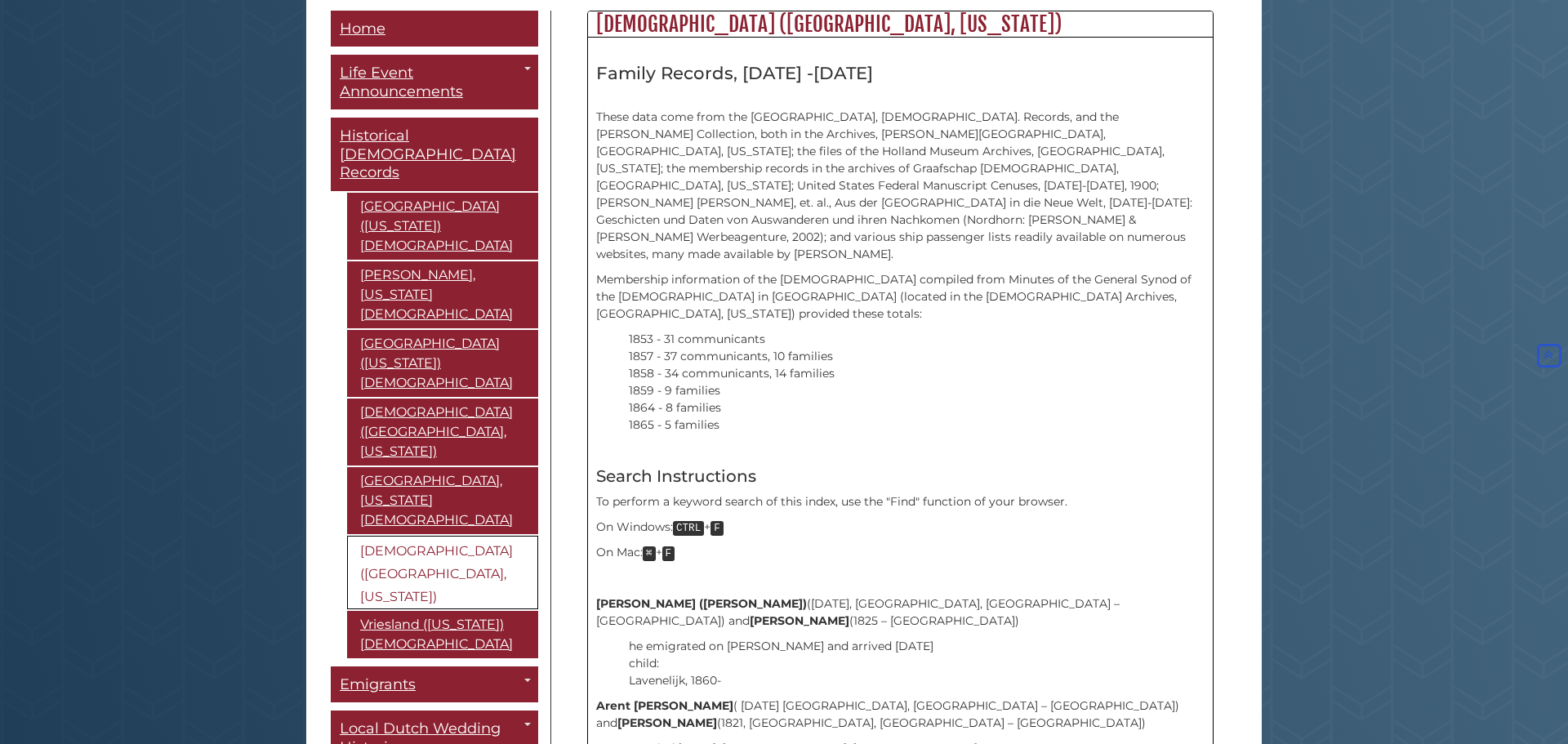
scroll to position [447, 0]
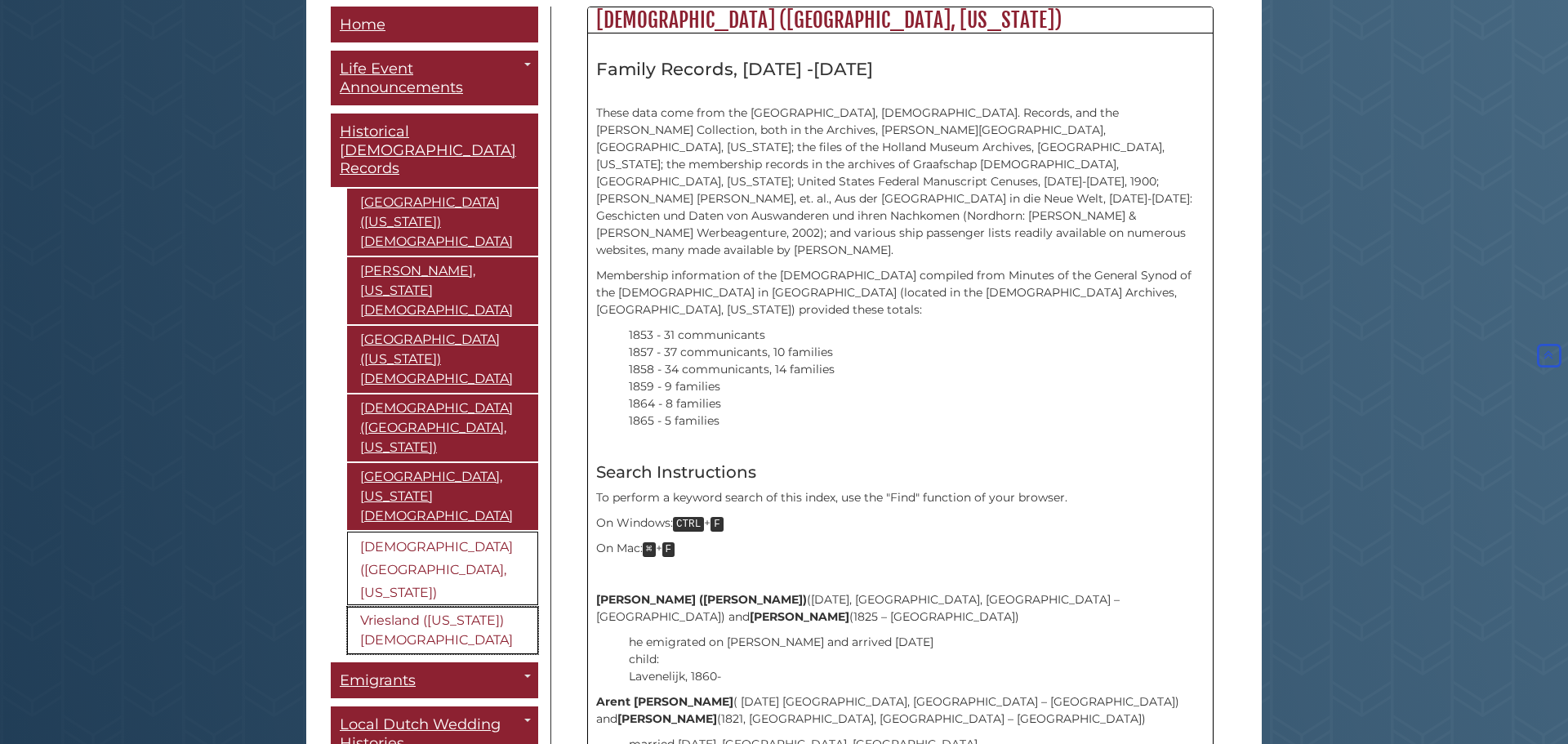
click at [436, 607] on link "Vriesland ([US_STATE]) [DEMOGRAPHIC_DATA]" at bounding box center [442, 631] width 191 height 48
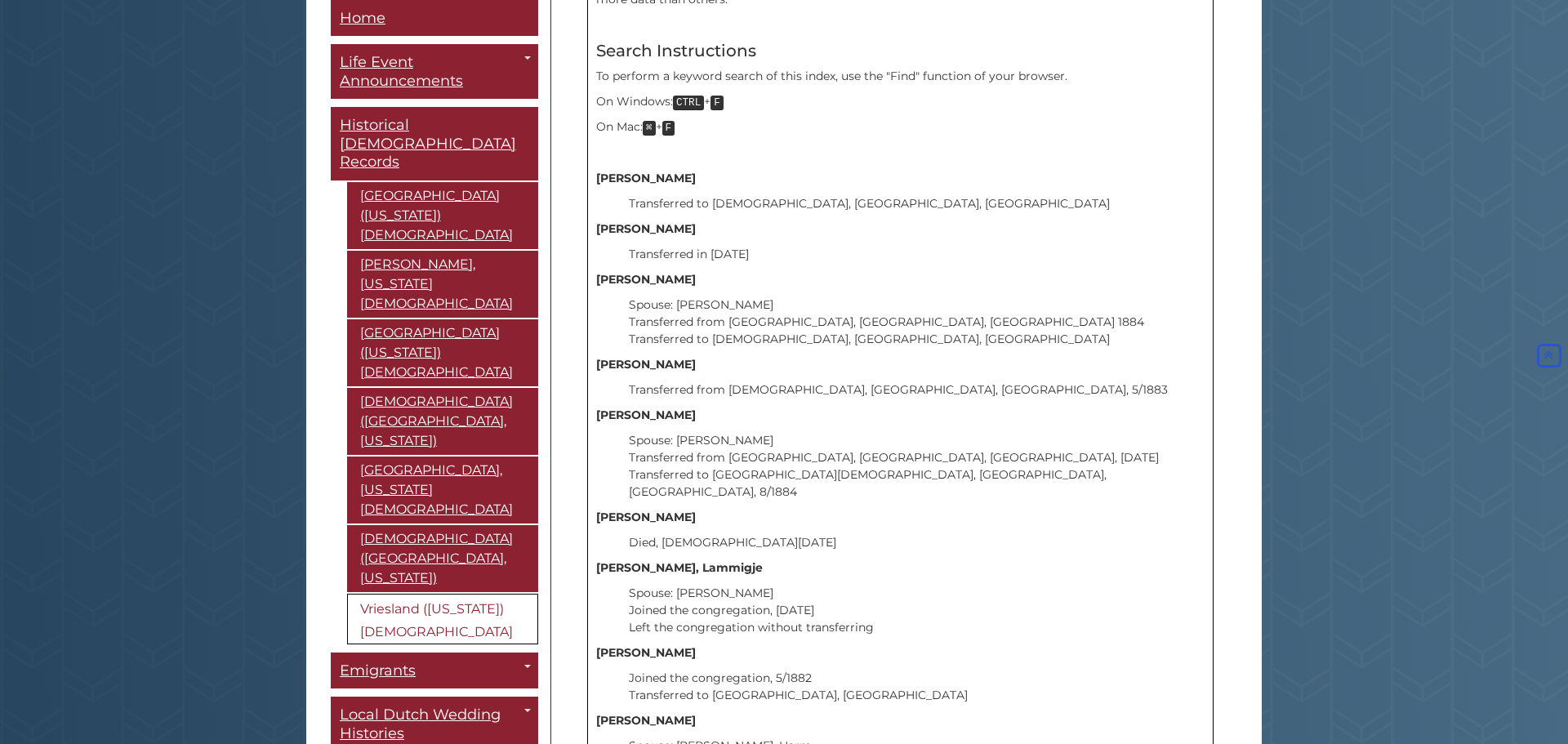
scroll to position [648, 0]
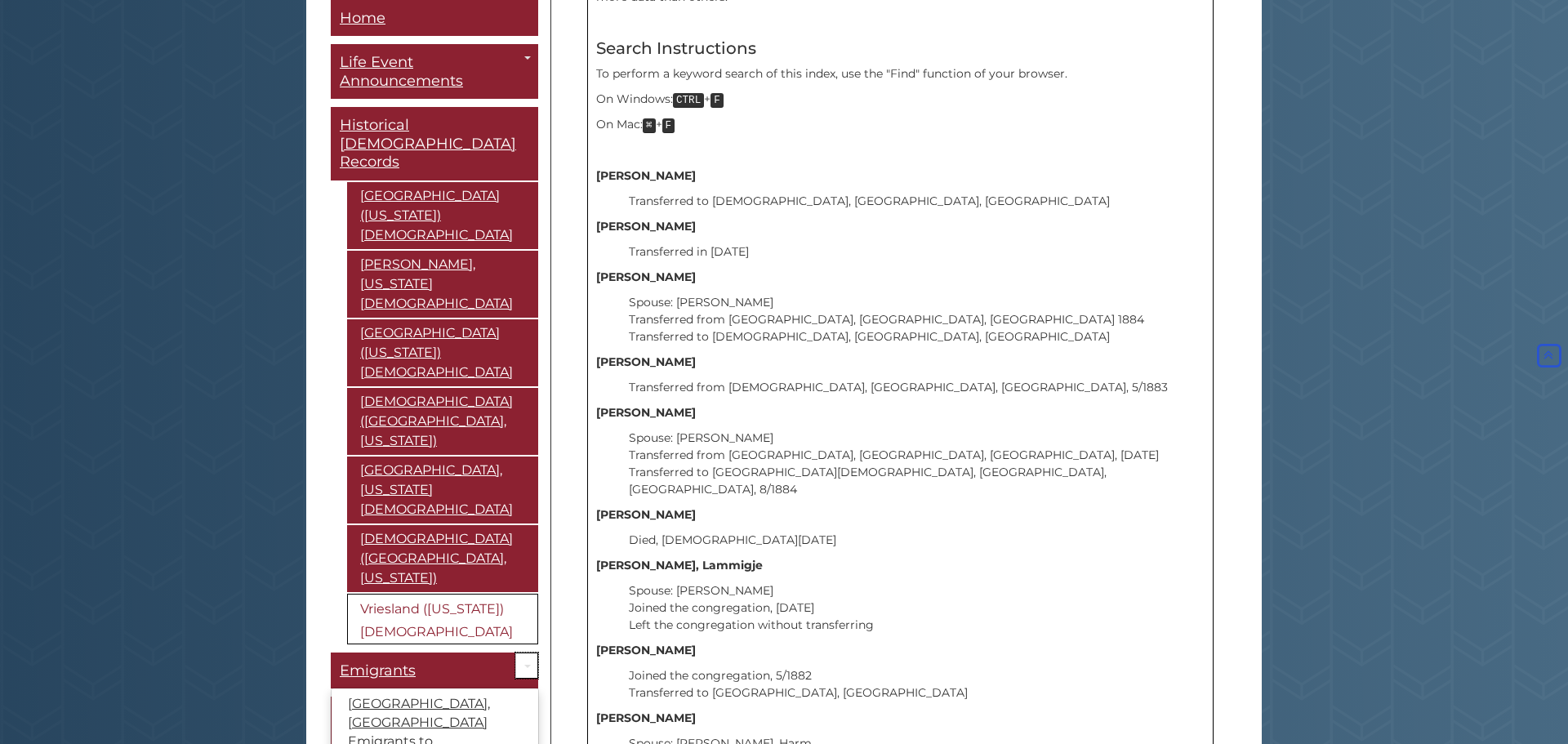
click at [523, 653] on link "Toggle Dropdown" at bounding box center [527, 666] width 23 height 27
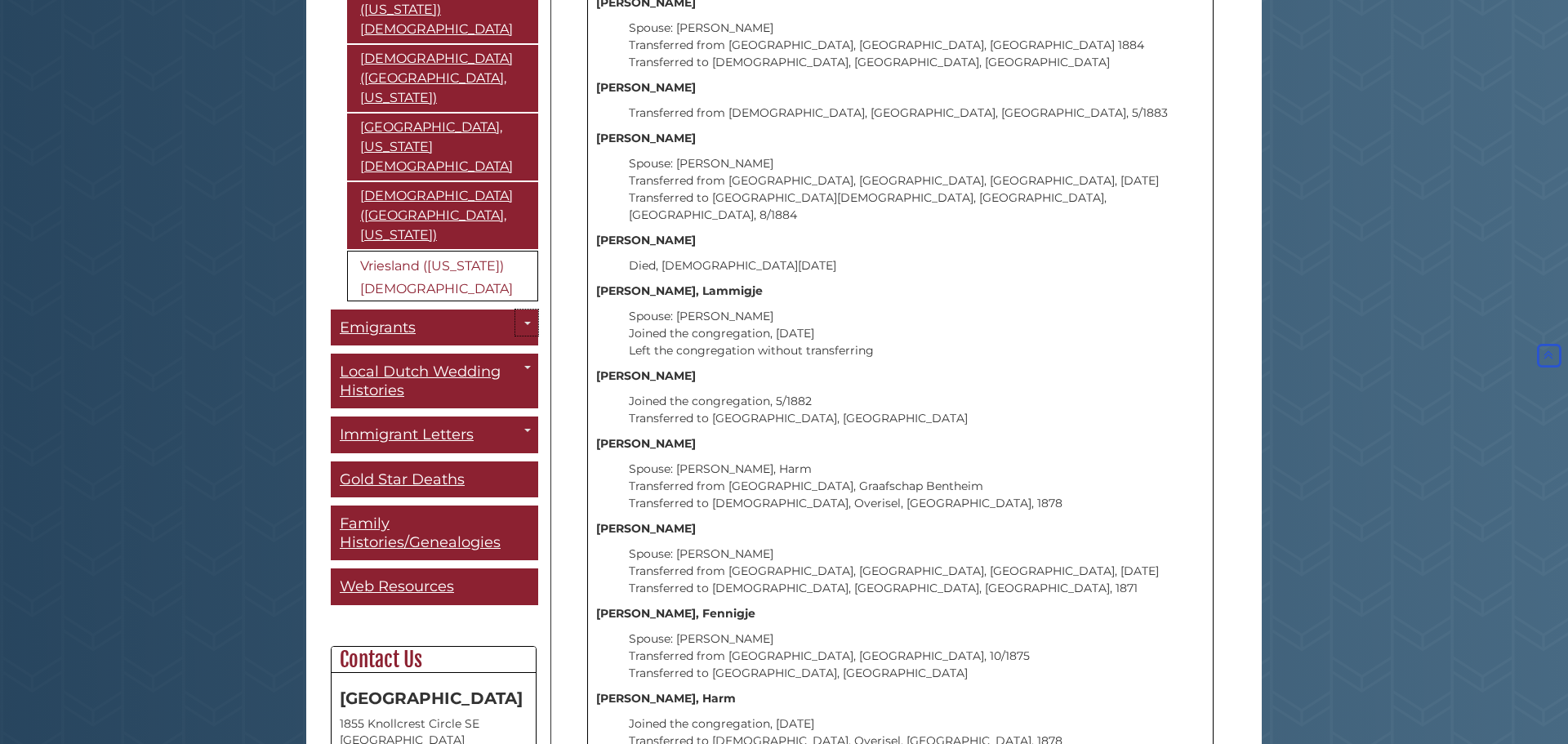
scroll to position [346, 0]
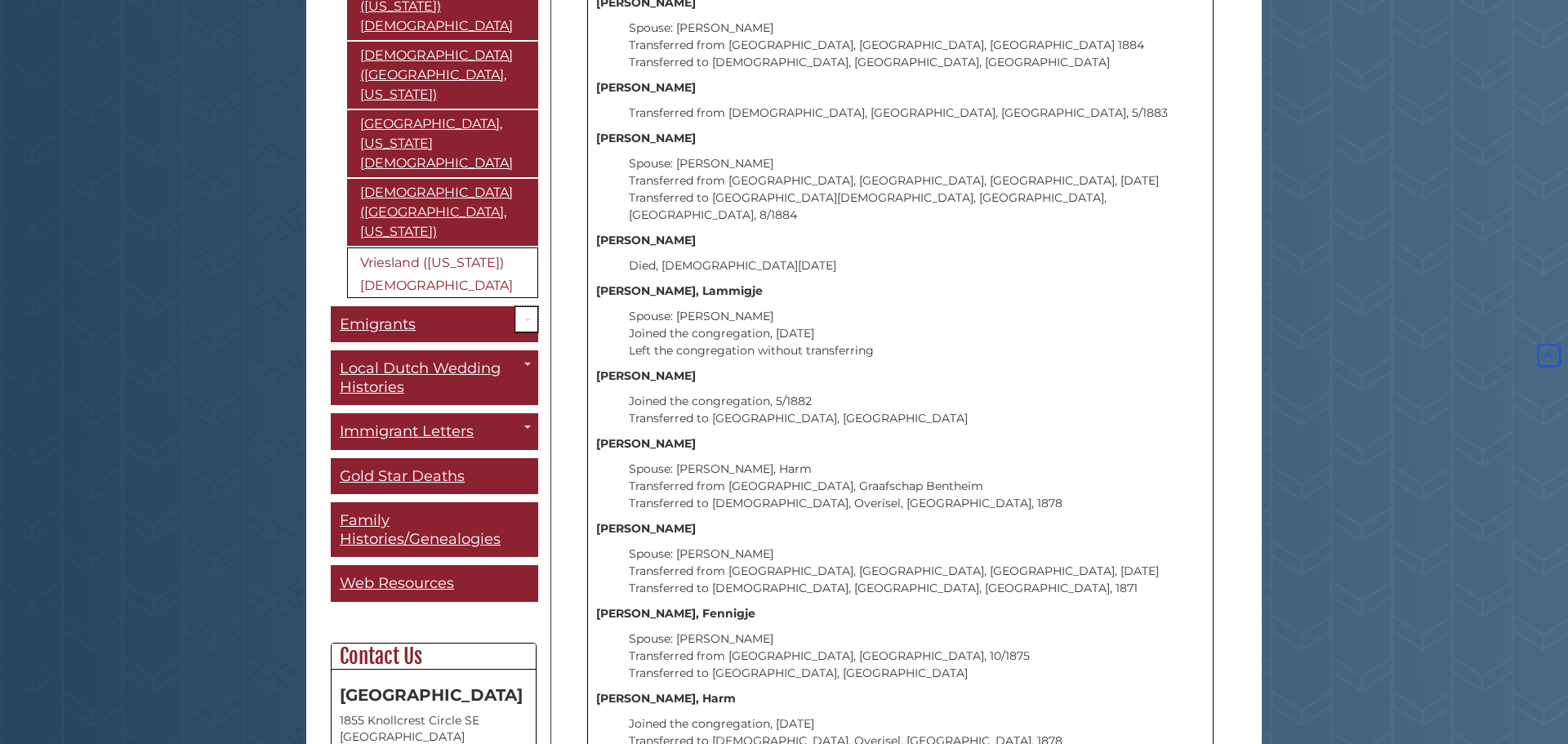
click at [525, 306] on link "Toggle Dropdown" at bounding box center [527, 320] width 23 height 27
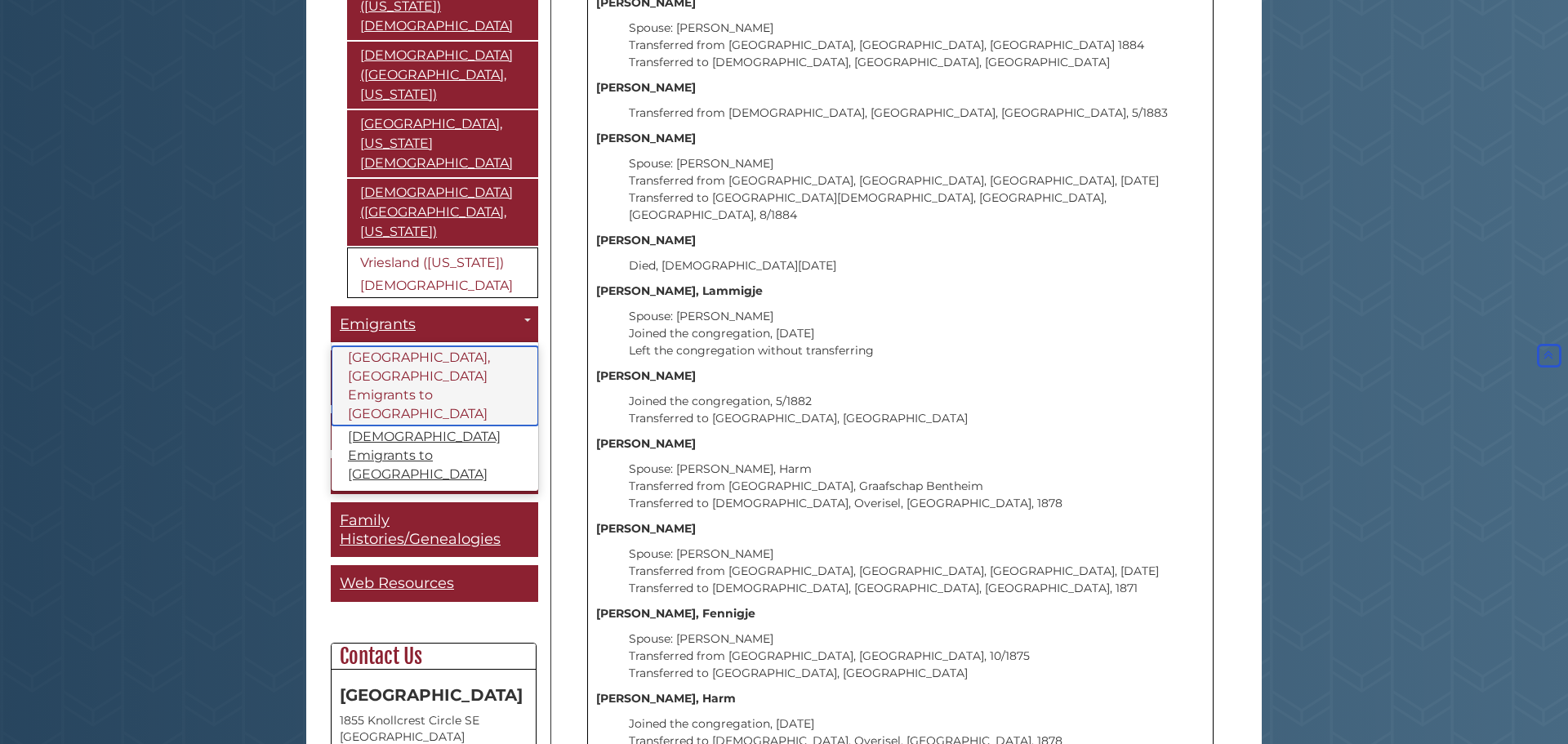
click at [430, 347] on link "[GEOGRAPHIC_DATA], [GEOGRAPHIC_DATA] Emigrants to [GEOGRAPHIC_DATA]" at bounding box center [435, 386] width 206 height 79
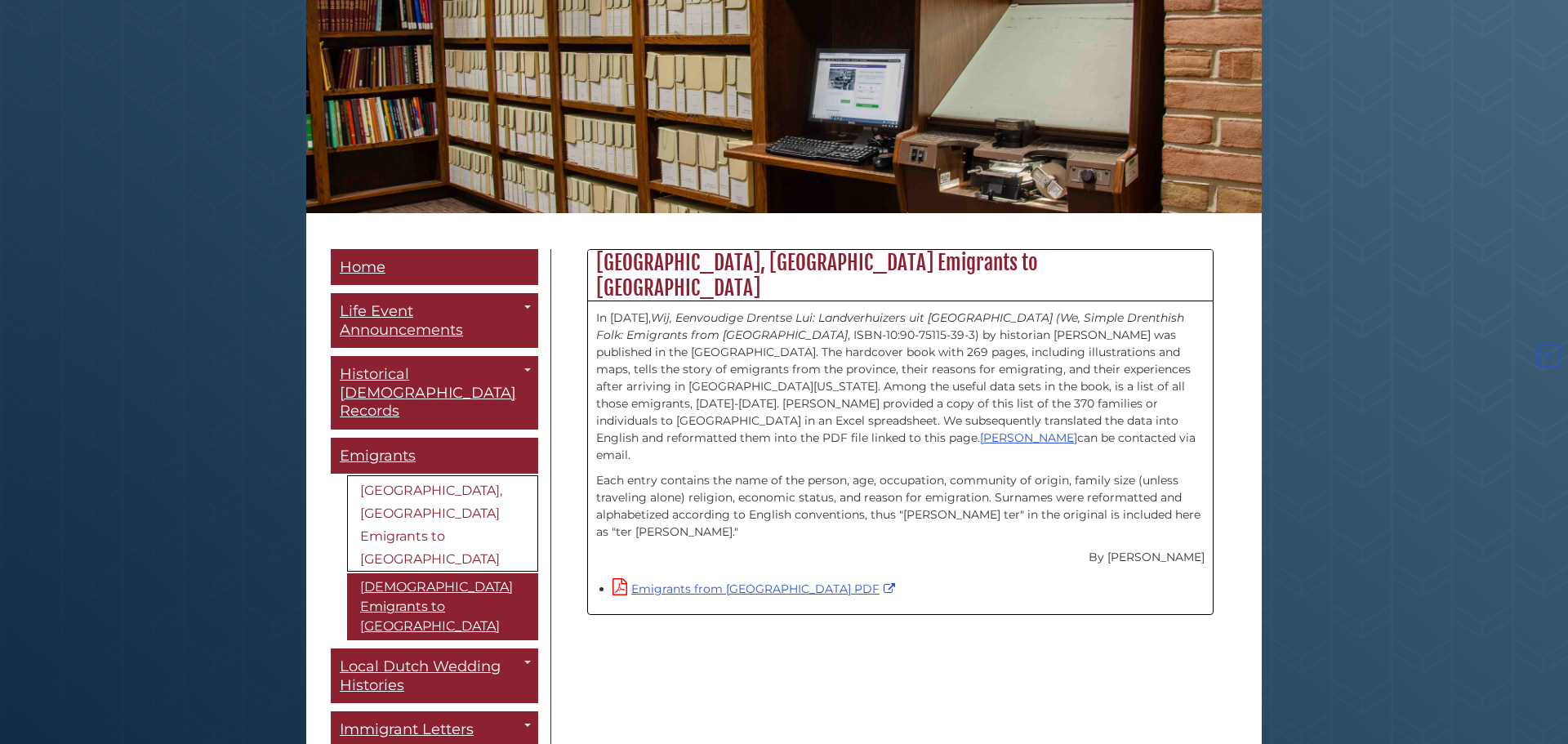
scroll to position [245, 0]
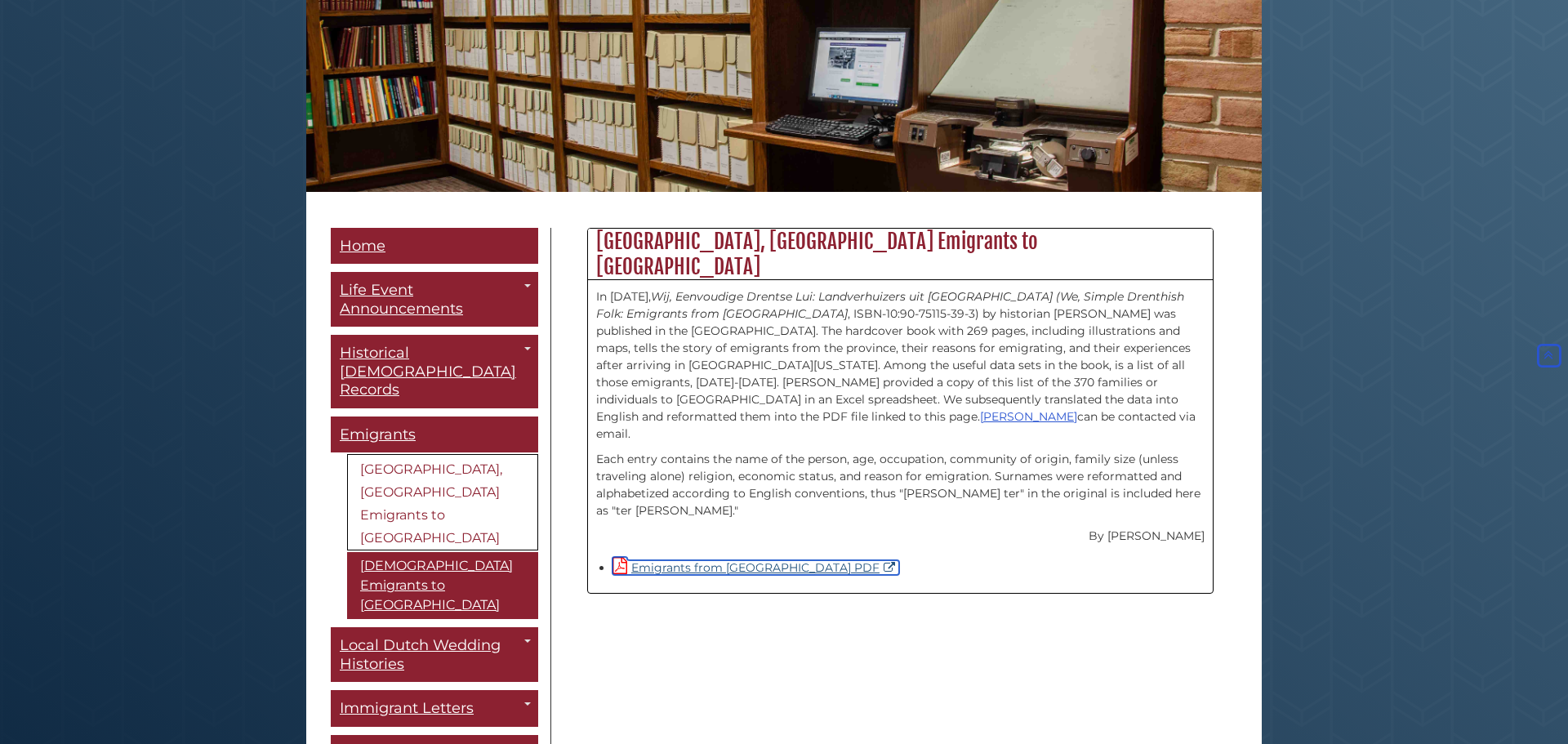
click at [742, 560] on link "Emigrants from Drenthe PDF" at bounding box center [755, 567] width 286 height 14
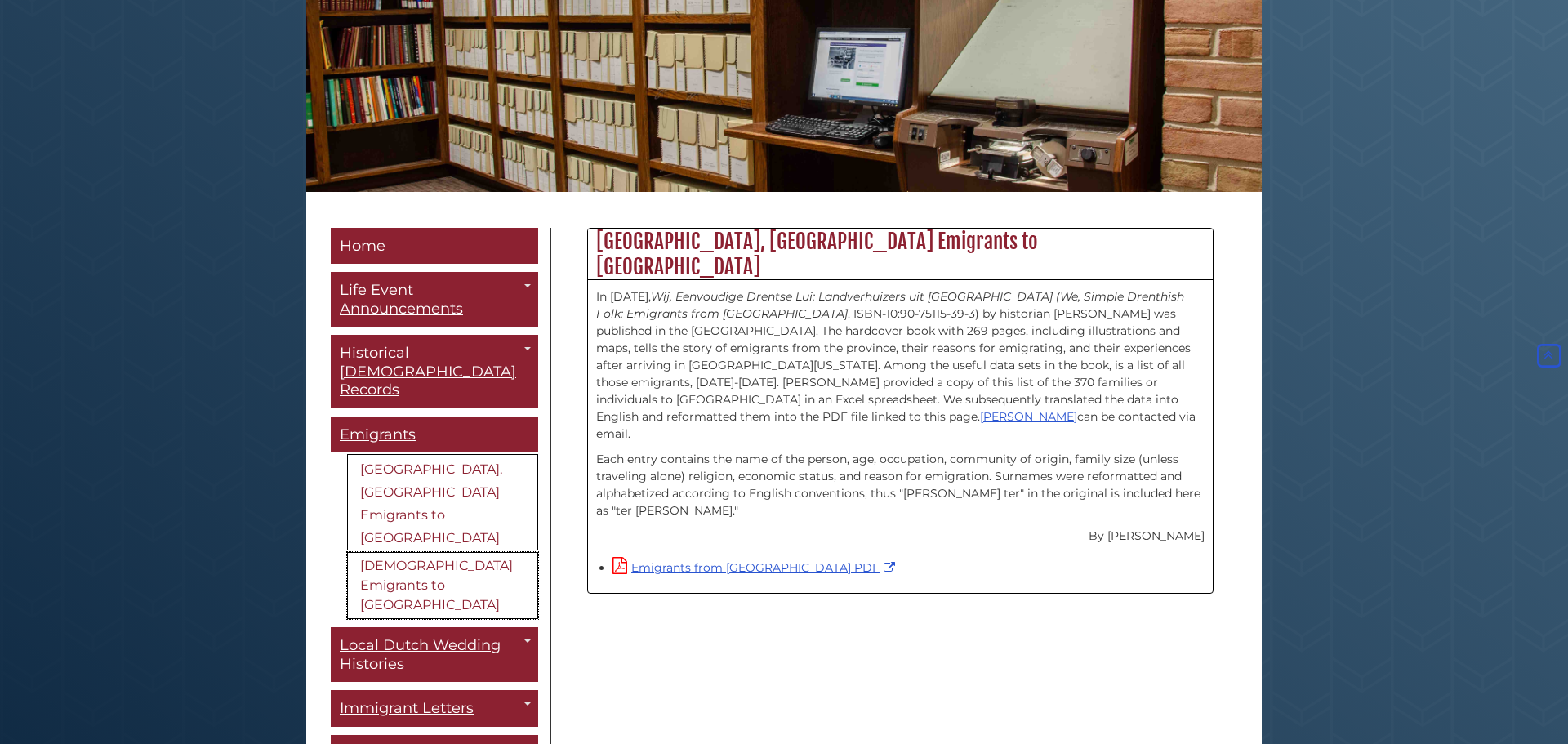
click at [435, 552] on link "[DEMOGRAPHIC_DATA] Emigrants to [GEOGRAPHIC_DATA]" at bounding box center [442, 585] width 191 height 67
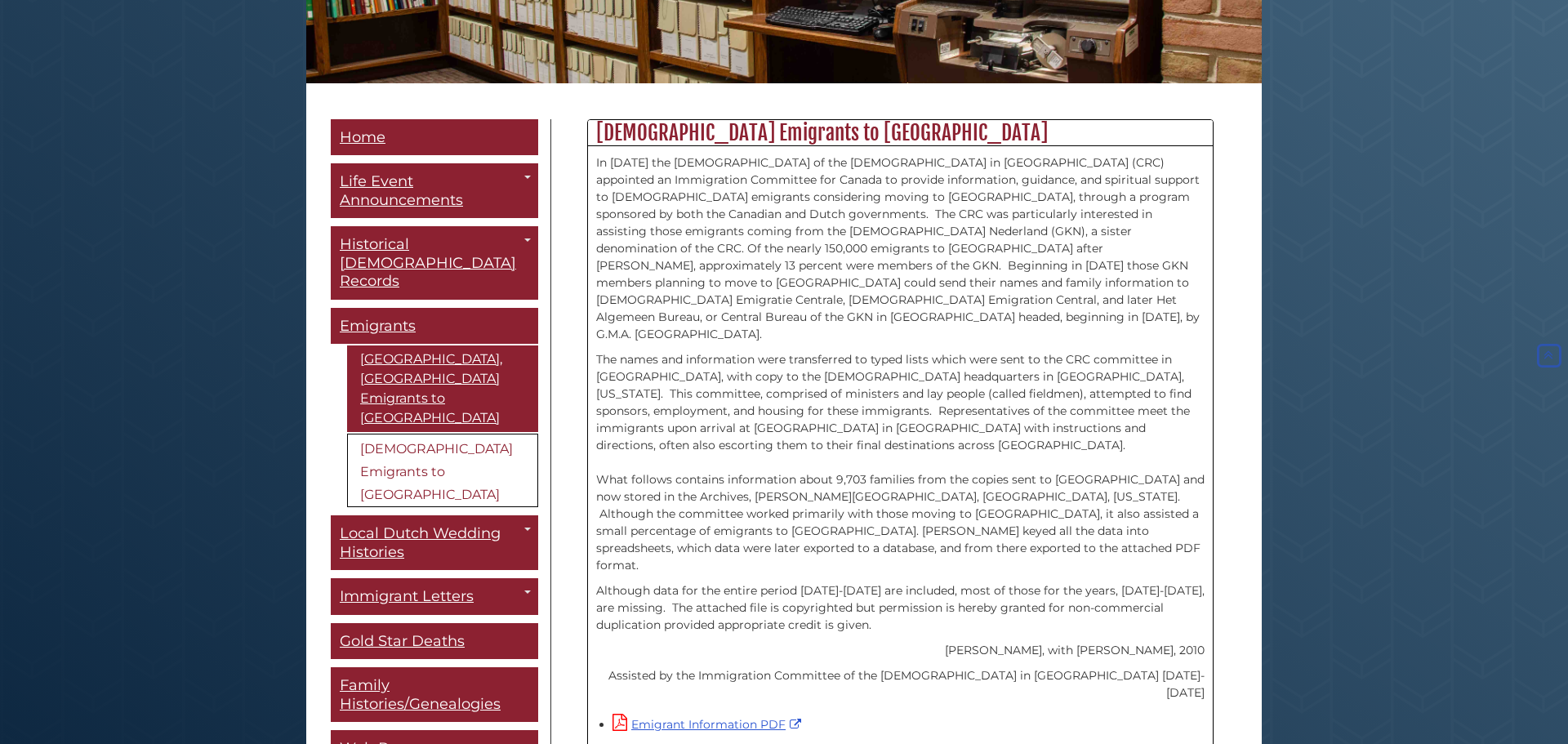
scroll to position [337, 0]
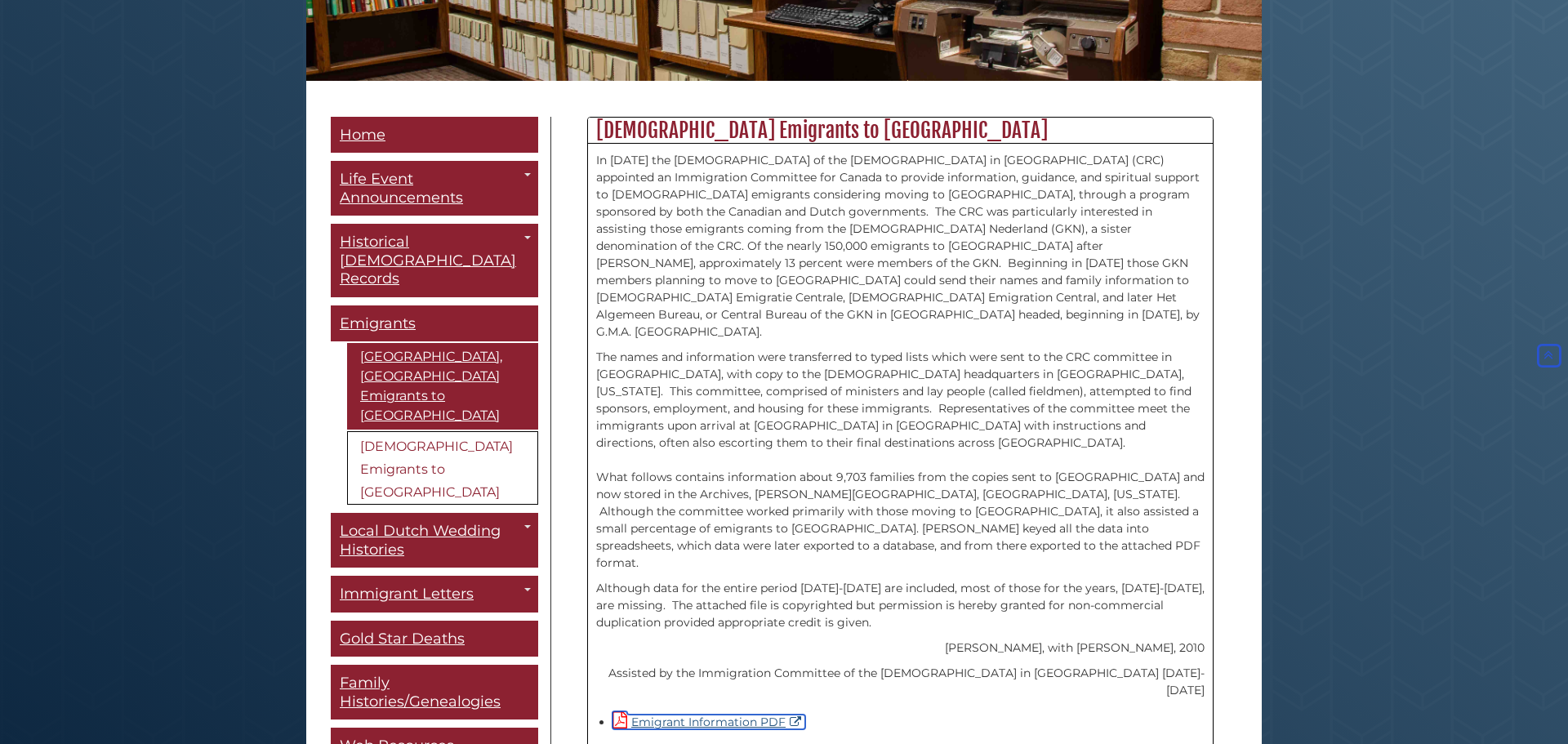
click at [719, 715] on link "Emigrant Information PDF" at bounding box center [708, 721] width 193 height 14
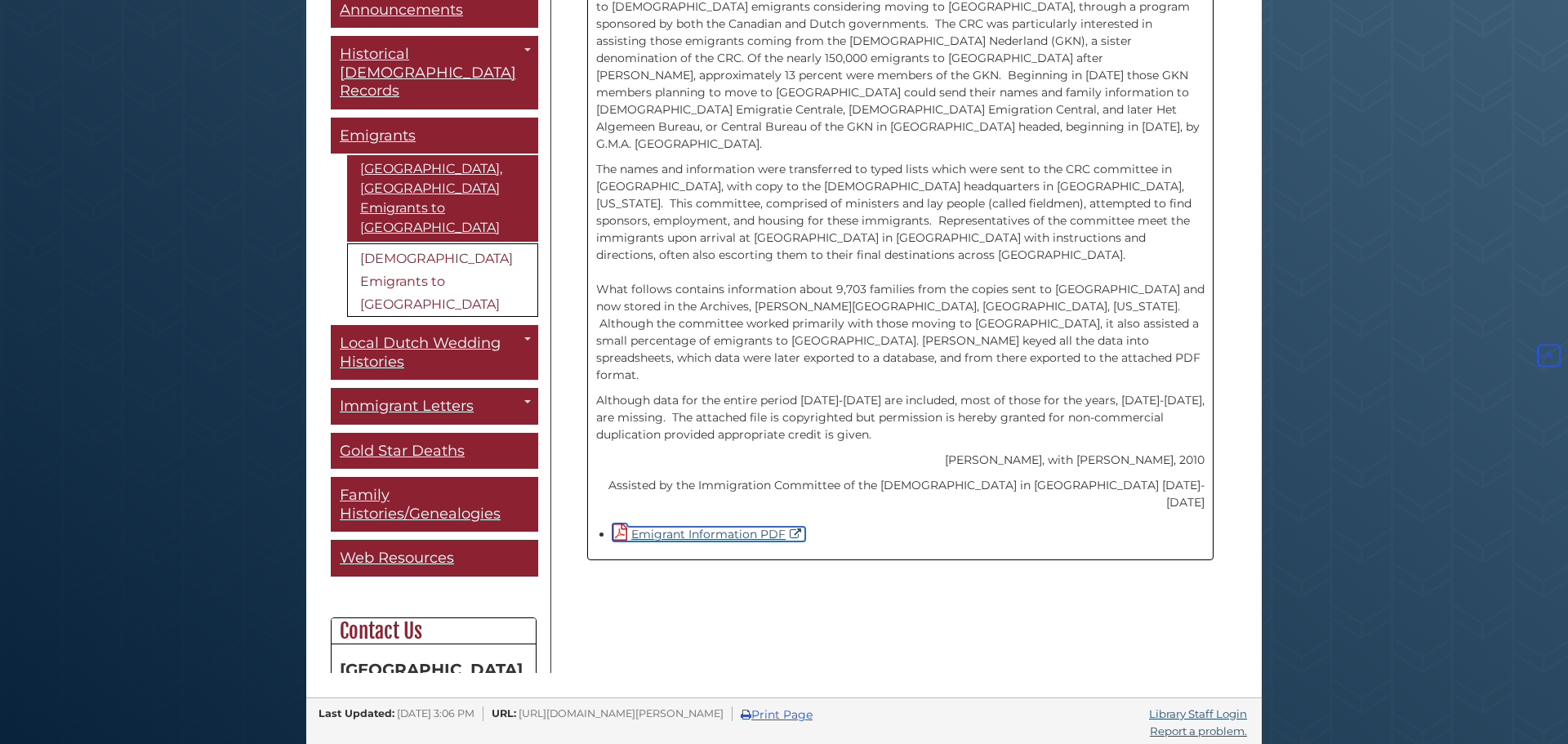
scroll to position [528, 0]
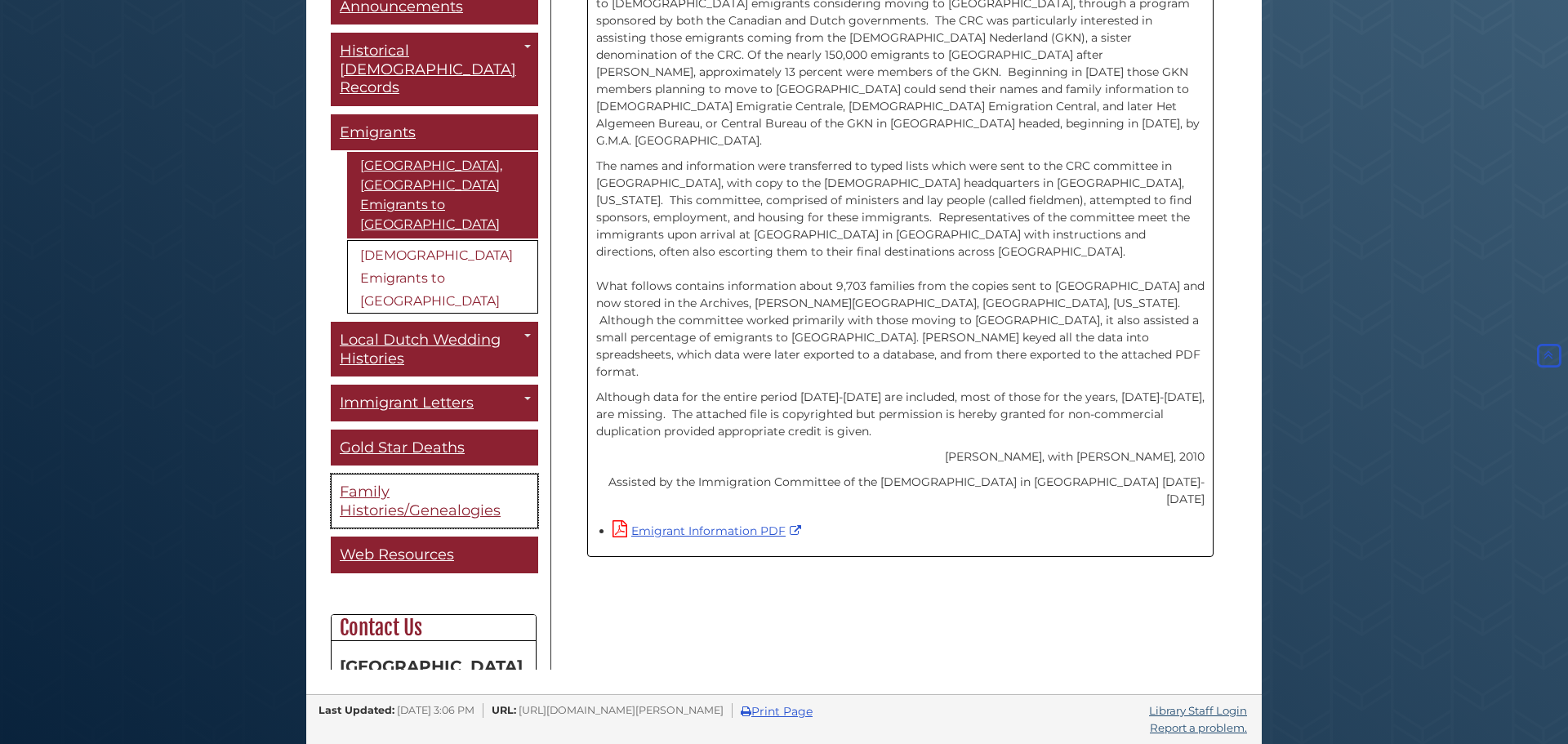
click at [384, 482] on span "Family Histories/Genealogies" at bounding box center [419, 500] width 161 height 37
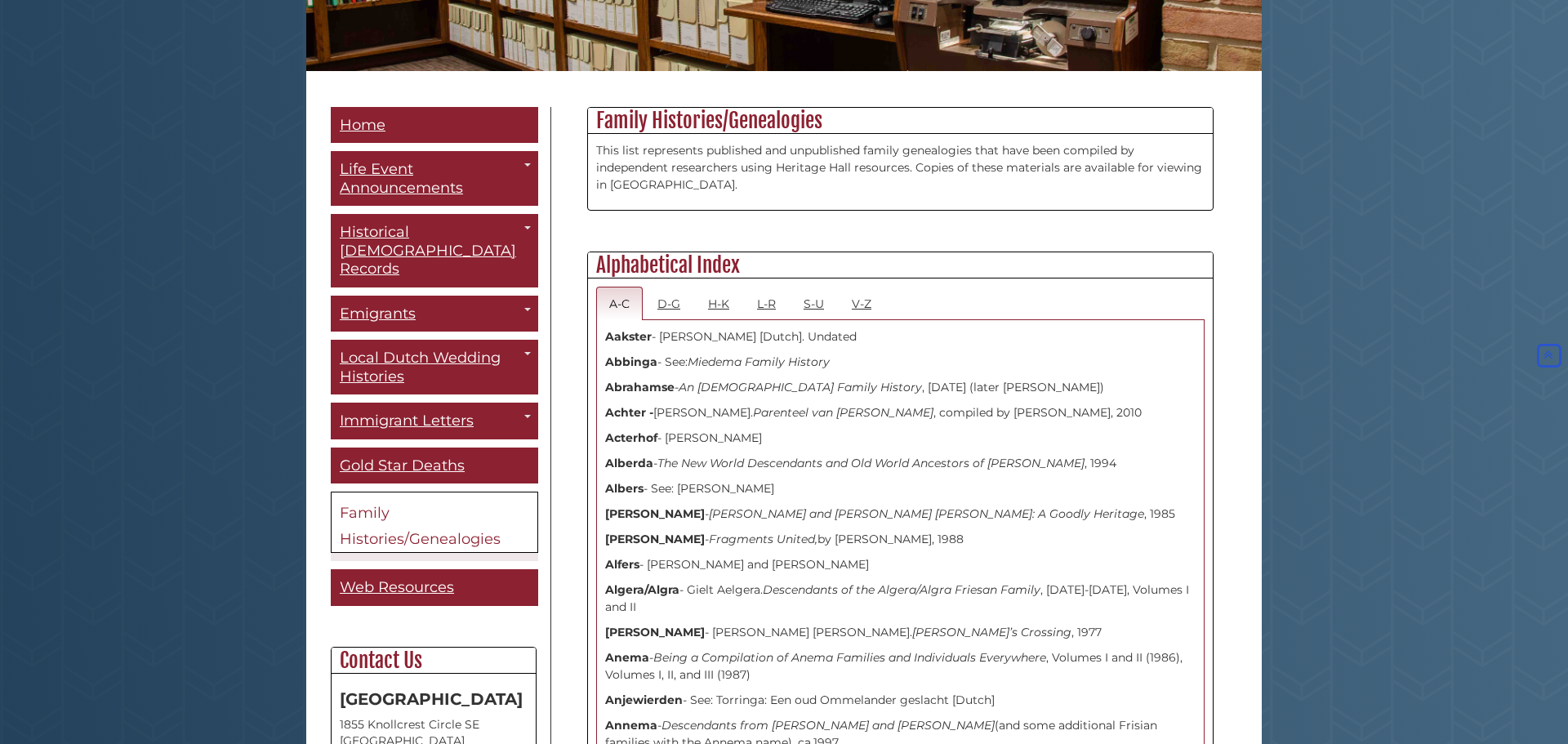
scroll to position [344, 0]
